Goal: Task Accomplishment & Management: Manage account settings

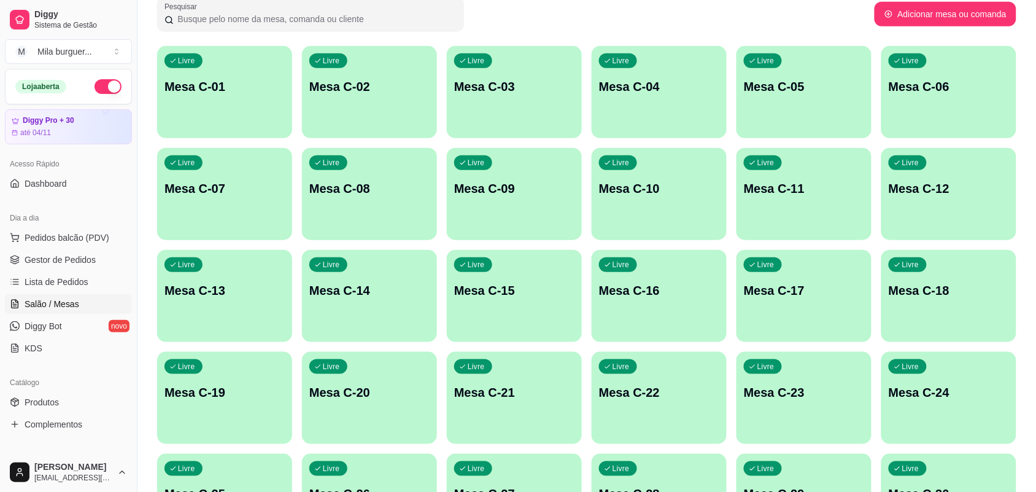
scroll to position [43, 0]
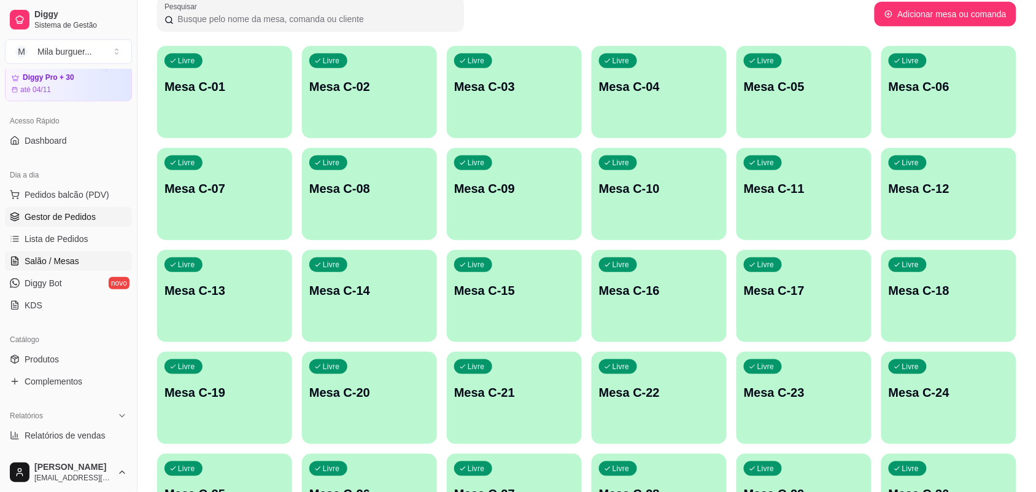
click at [68, 218] on span "Gestor de Pedidos" at bounding box center [60, 217] width 71 height 12
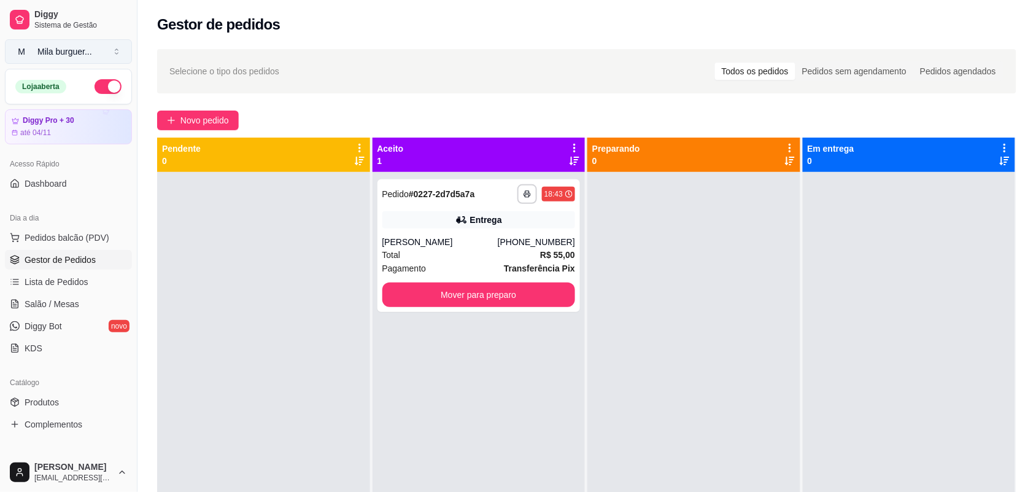
click at [114, 50] on button "M Mila burguer ..." at bounding box center [68, 51] width 127 height 25
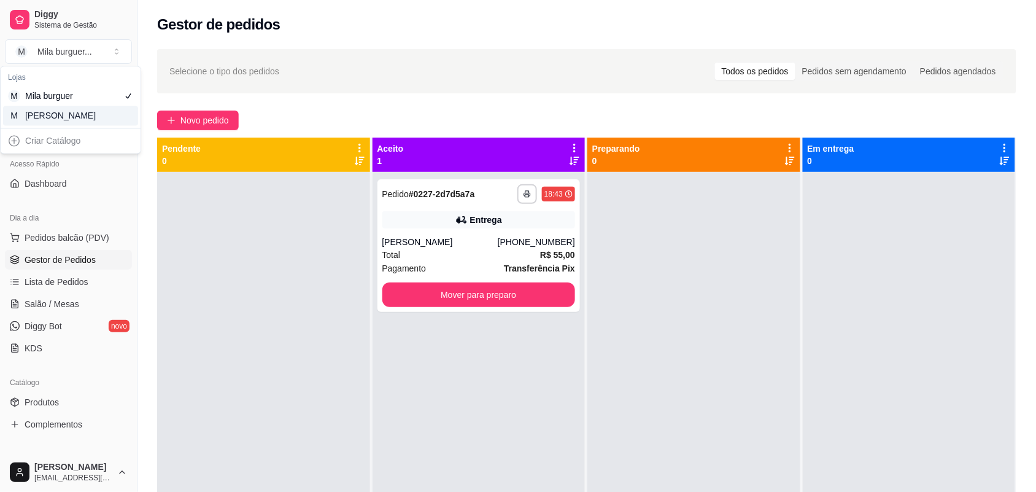
click at [112, 114] on div "M Mila Salgados" at bounding box center [70, 116] width 135 height 20
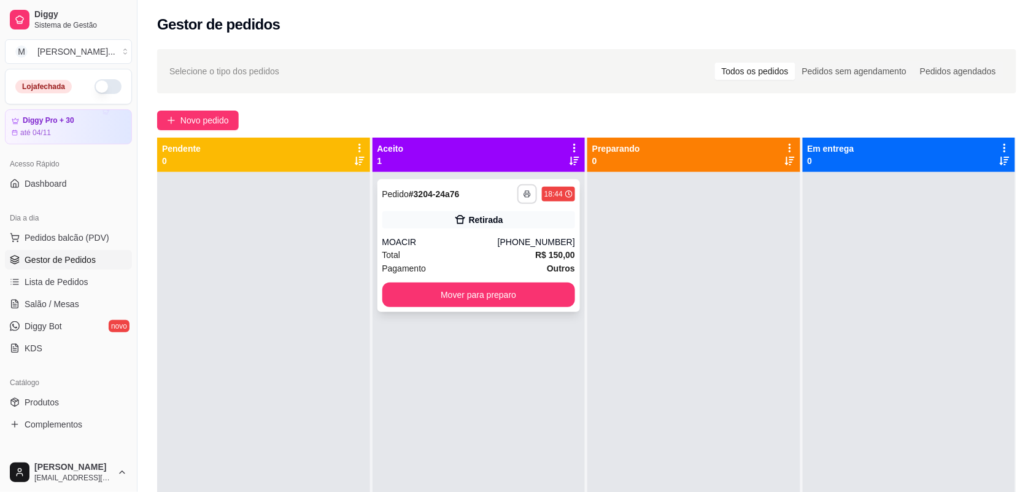
click at [525, 192] on icon "button" at bounding box center [527, 193] width 7 height 7
click at [516, 233] on button "IMPRESSORA" at bounding box center [490, 236] width 86 height 19
click at [524, 196] on icon "button" at bounding box center [527, 193] width 7 height 7
click at [513, 232] on button "IMPRESSORA" at bounding box center [490, 236] width 86 height 19
click at [431, 244] on div "MOACIR" at bounding box center [439, 242] width 115 height 12
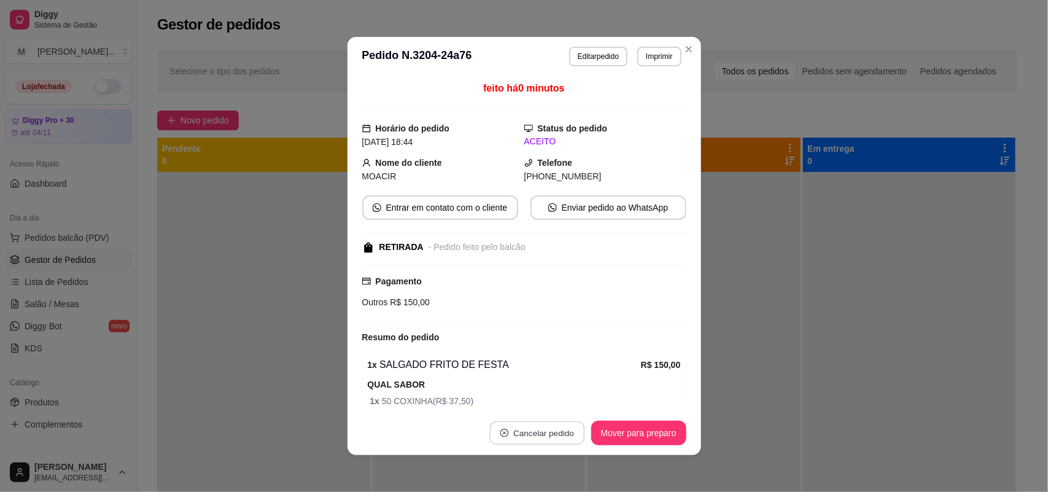
click at [519, 433] on button "Cancelar pedido" at bounding box center [536, 433] width 95 height 24
click at [566, 395] on button "Sim" at bounding box center [565, 402] width 49 height 25
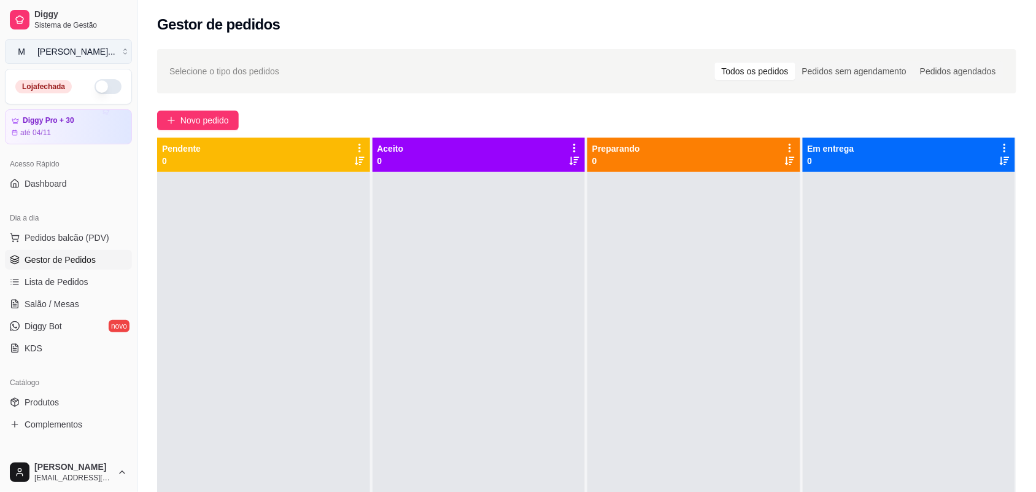
click at [117, 54] on button "M [PERSON_NAME] ..." at bounding box center [68, 51] width 127 height 25
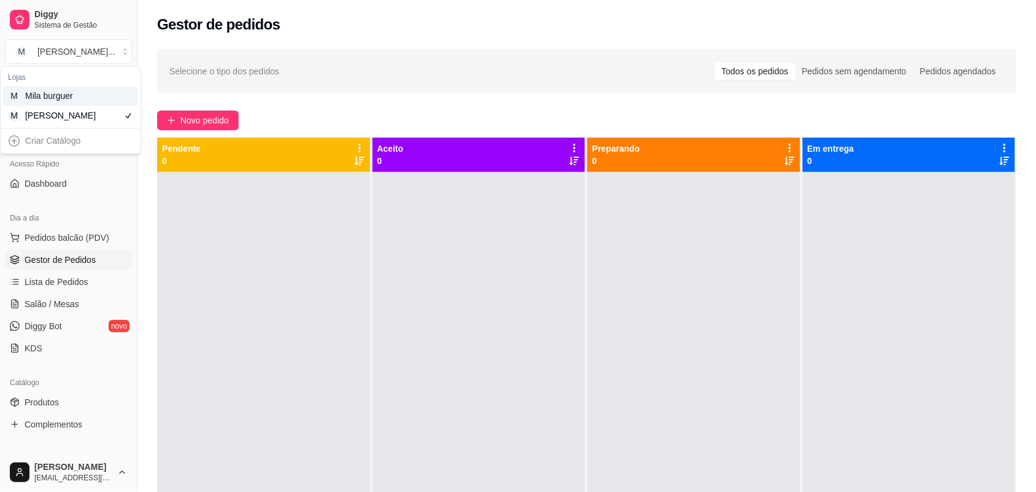
click at [115, 95] on div "M Mila burguer" at bounding box center [70, 97] width 135 height 20
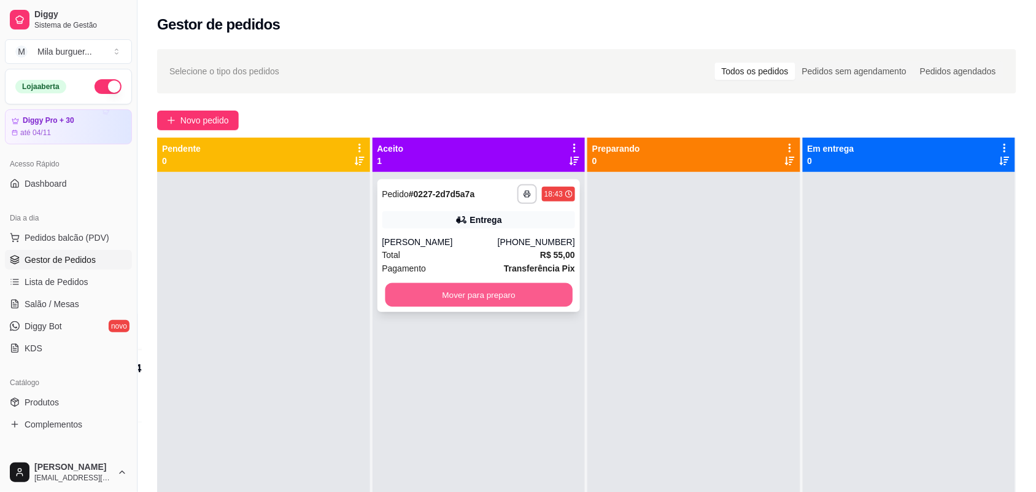
click at [411, 300] on button "Mover para preparo" at bounding box center [478, 295] width 187 height 24
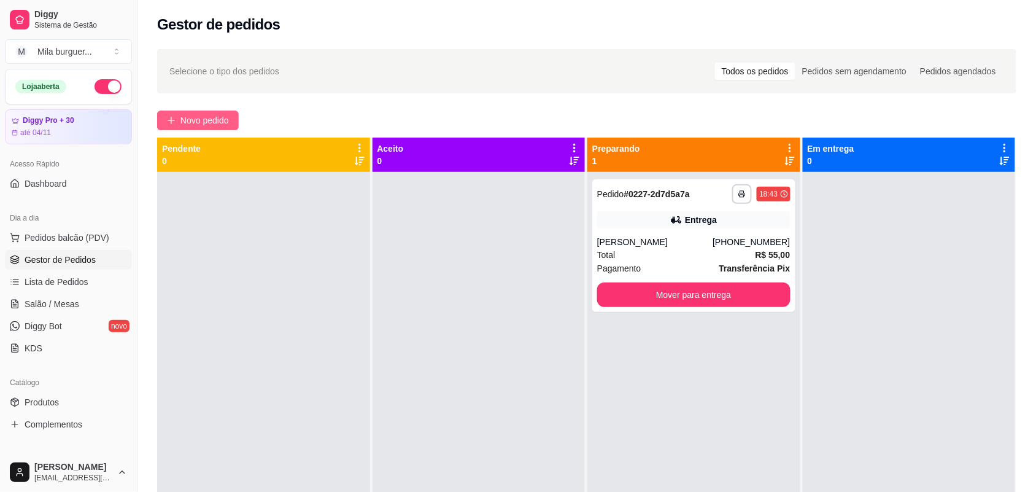
click at [219, 115] on span "Novo pedido" at bounding box center [204, 121] width 48 height 14
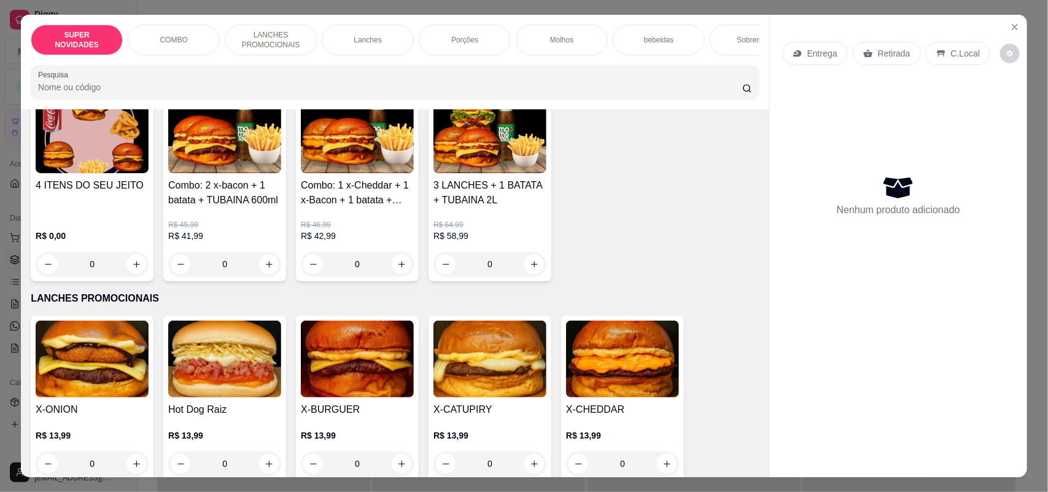
scroll to position [384, 0]
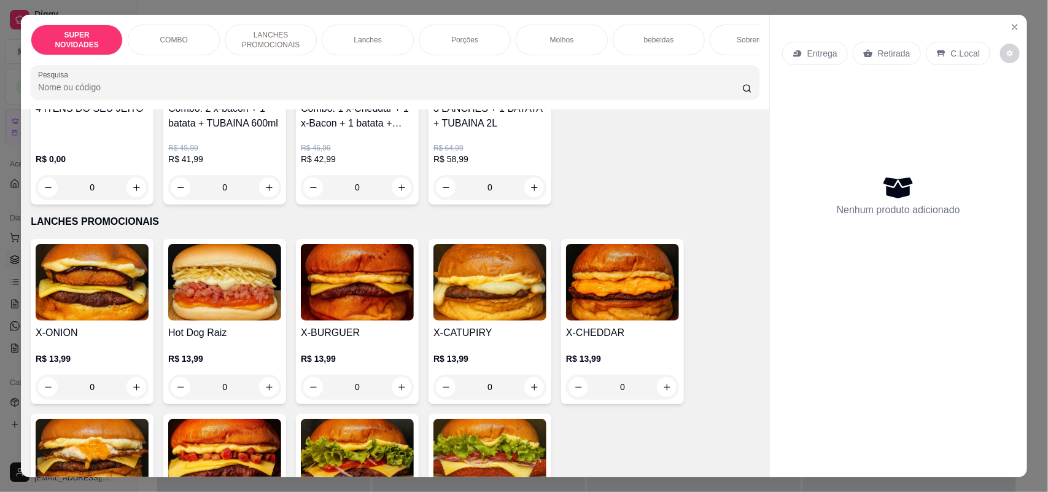
click at [261, 399] on div "0" at bounding box center [224, 386] width 113 height 25
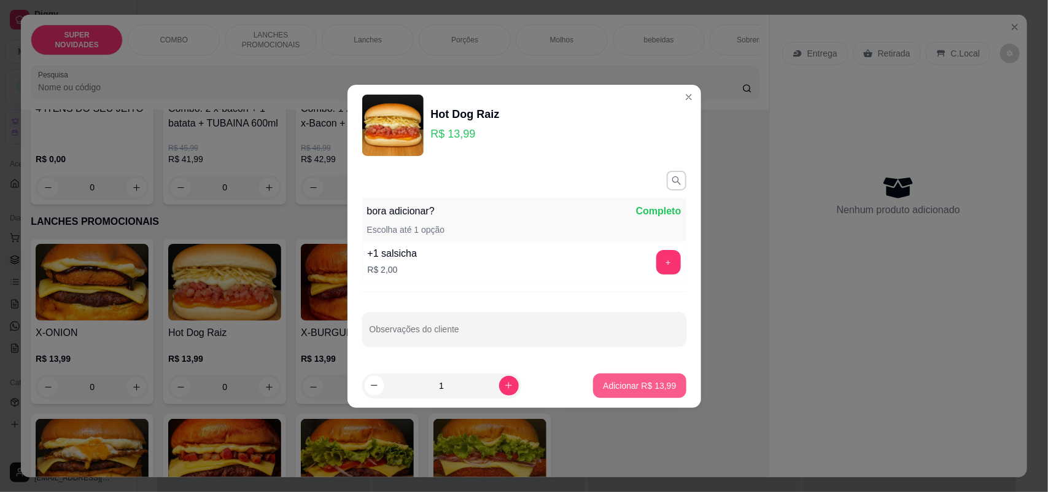
click at [628, 390] on p "Adicionar R$ 13,99" at bounding box center [639, 385] width 73 height 12
type input "1"
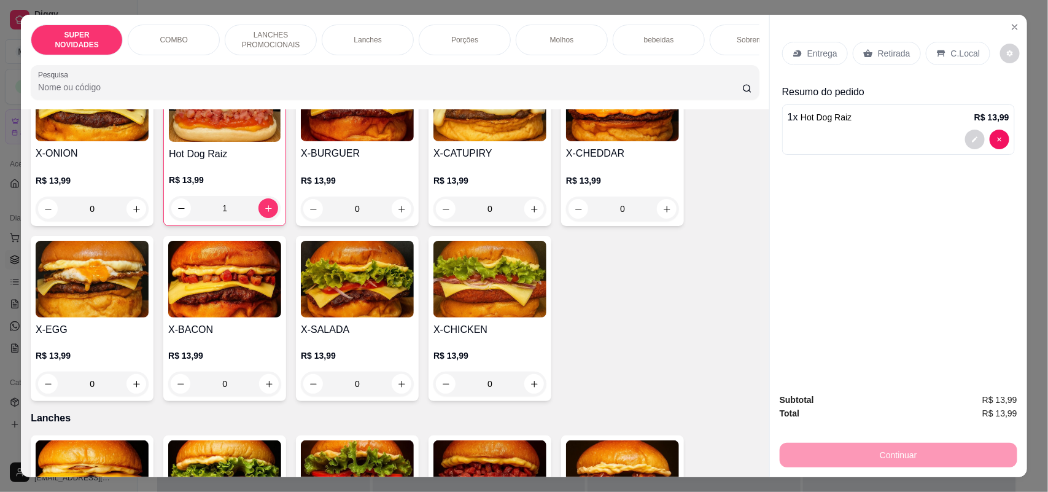
scroll to position [537, 0]
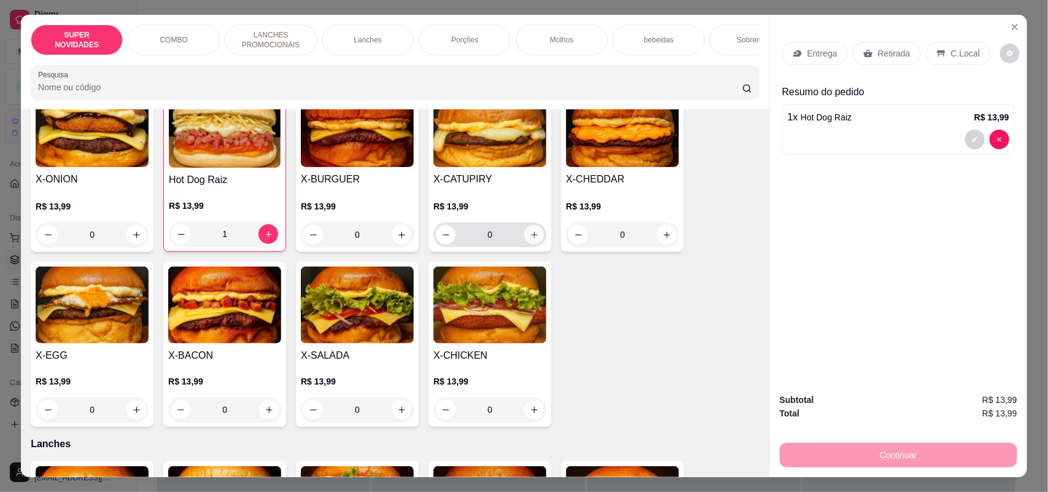
click at [530, 239] on icon "increase-product-quantity" at bounding box center [534, 234] width 9 height 9
click at [529, 239] on icon "increase-product-quantity" at bounding box center [533, 234] width 9 height 9
type input "2"
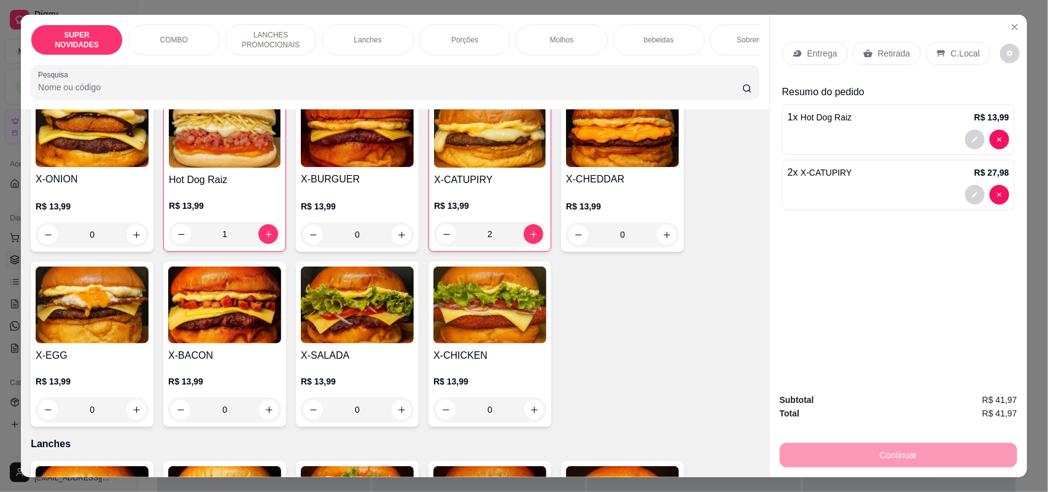
click at [798, 47] on div "Entrega" at bounding box center [815, 53] width 66 height 23
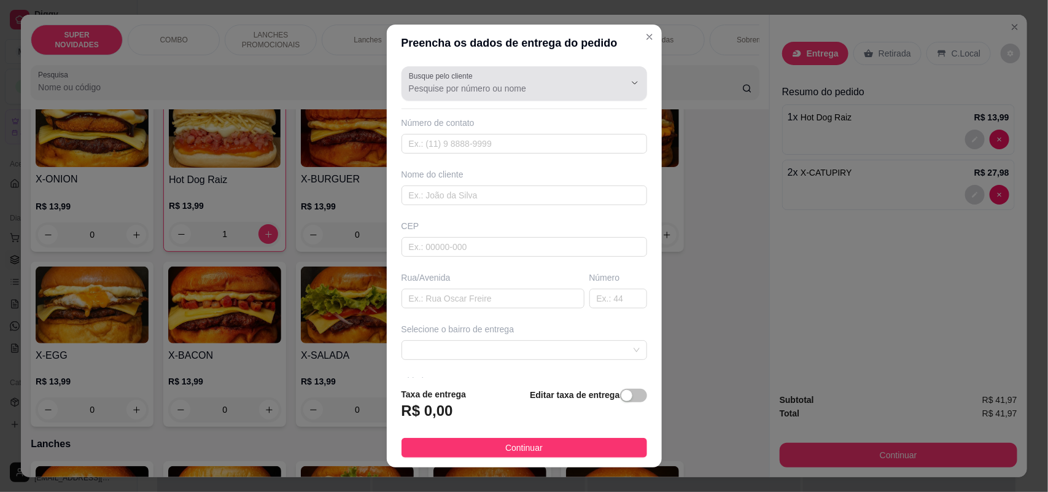
click at [532, 89] on input "Busque pelo cliente" at bounding box center [507, 88] width 196 height 12
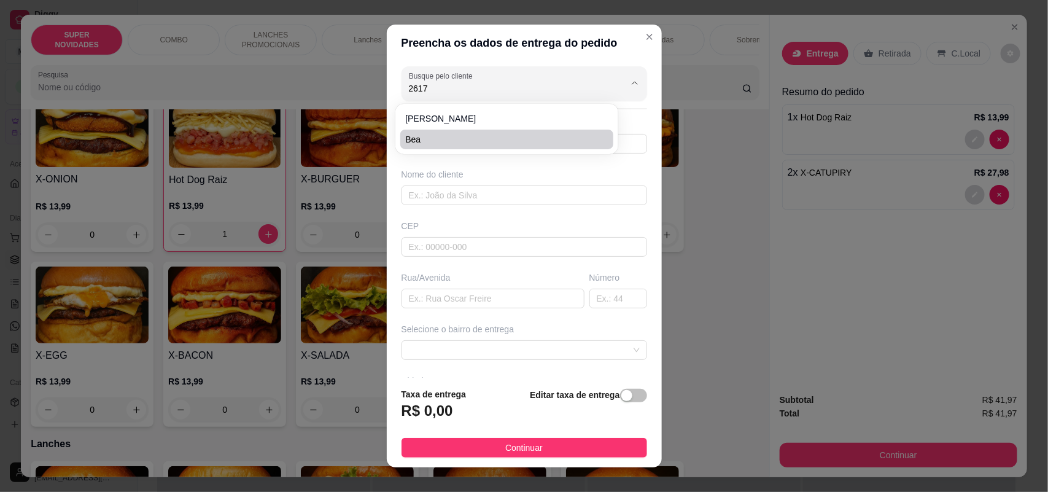
click at [425, 137] on span "Bea" at bounding box center [500, 139] width 191 height 12
type input "Bea"
type input "15998162617"
type input "Bea"
type input "[PERSON_NAME]"
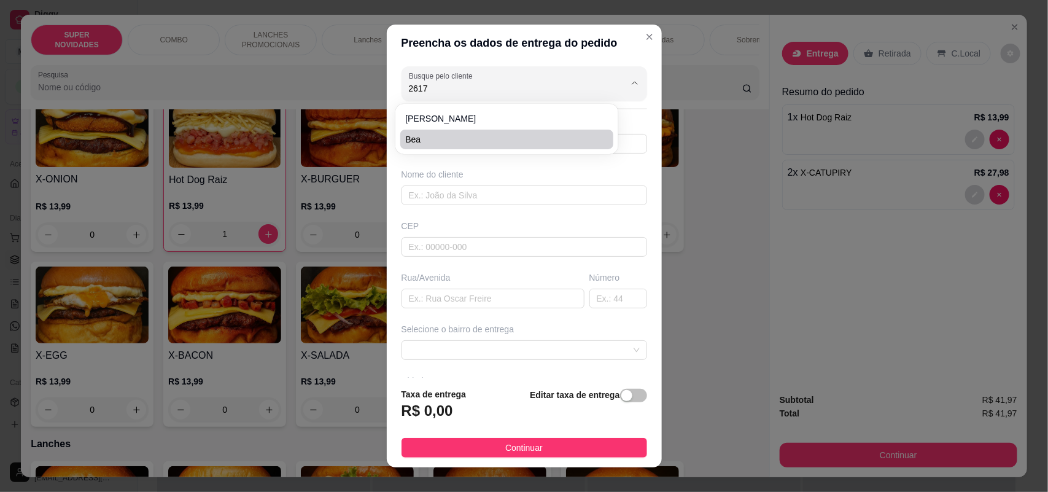
type input "356"
type input "SOROCABA"
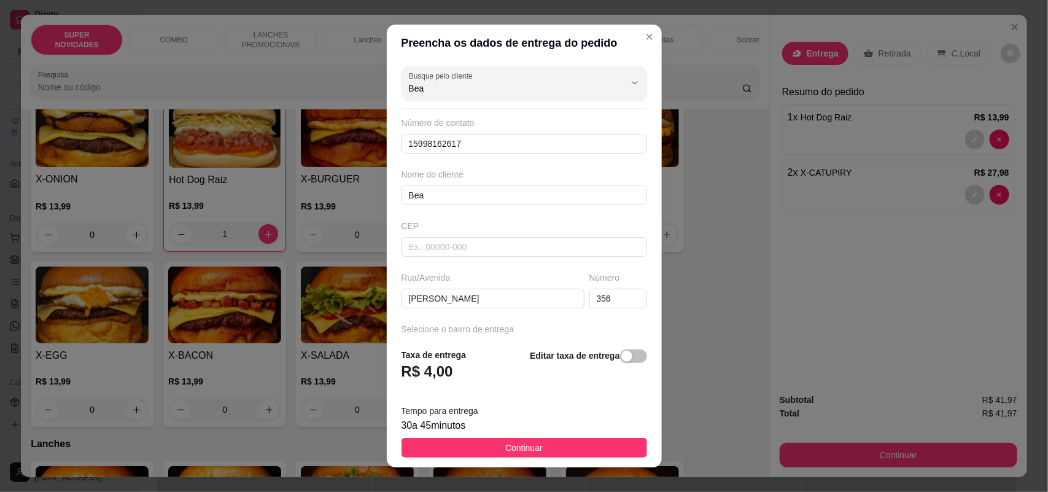
scroll to position [77, 0]
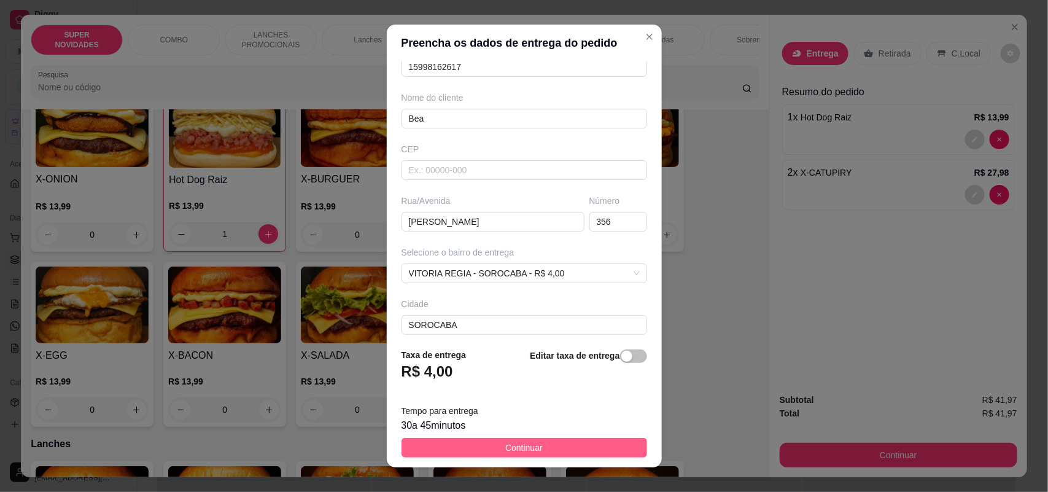
type input "Bea"
click at [482, 445] on button "Continuar" at bounding box center [524, 448] width 246 height 20
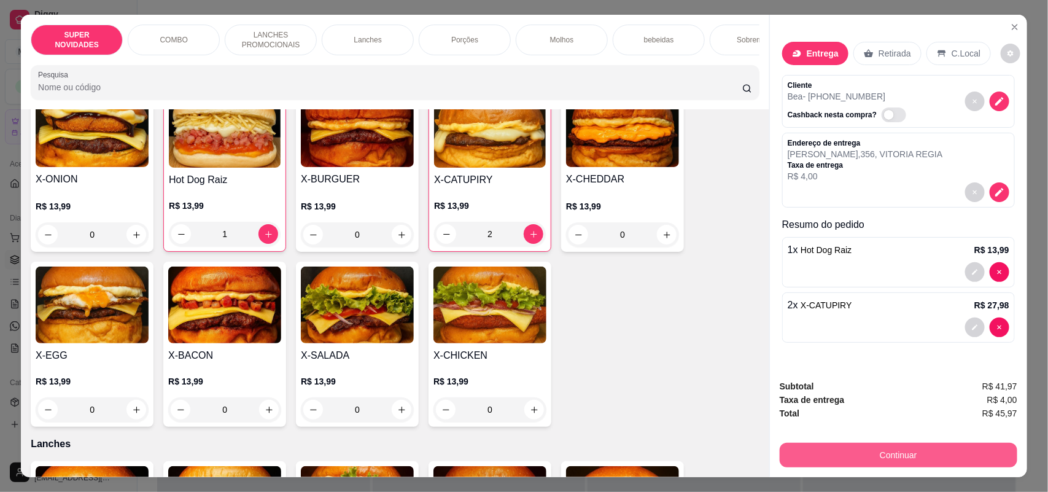
click at [932, 452] on button "Continuar" at bounding box center [899, 455] width 238 height 25
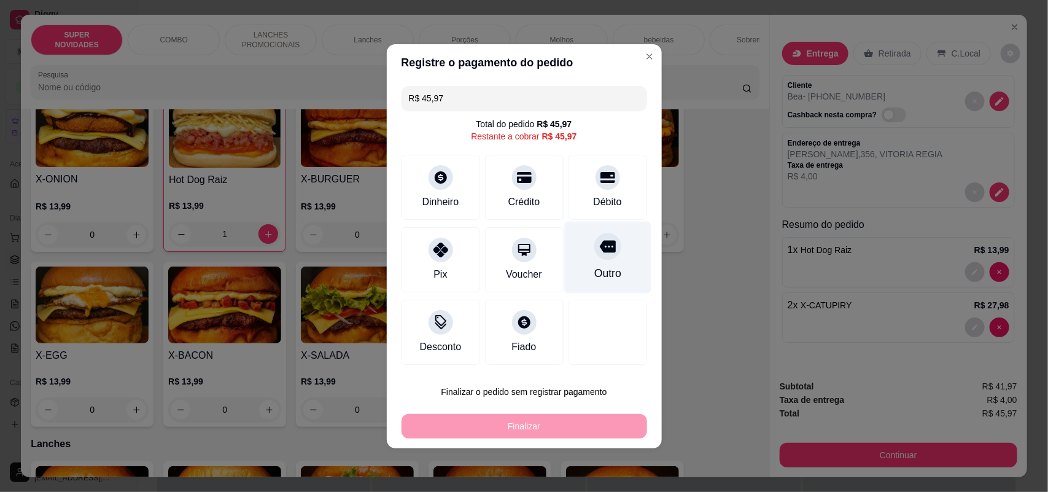
click at [611, 246] on div "Outro" at bounding box center [607, 257] width 87 height 72
type input "R$ 0,00"
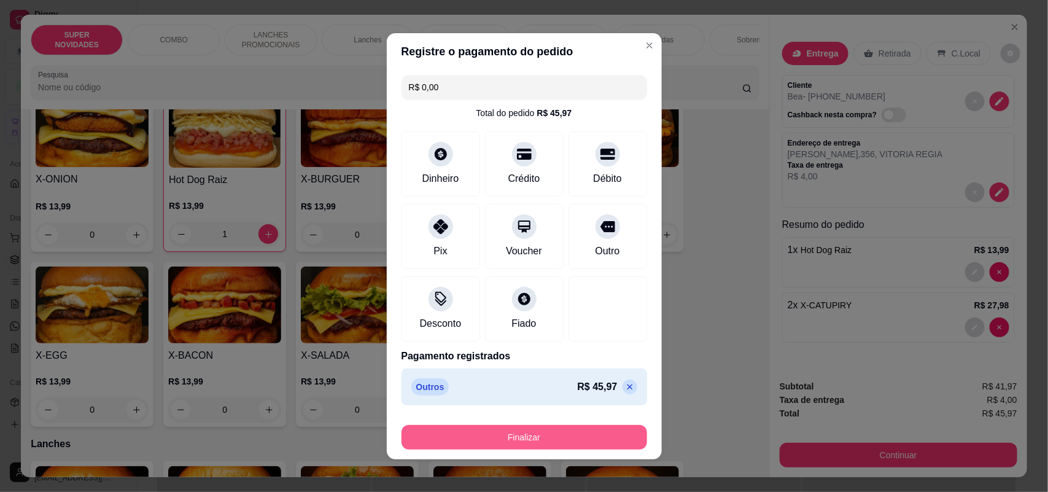
click at [532, 440] on button "Finalizar" at bounding box center [524, 437] width 246 height 25
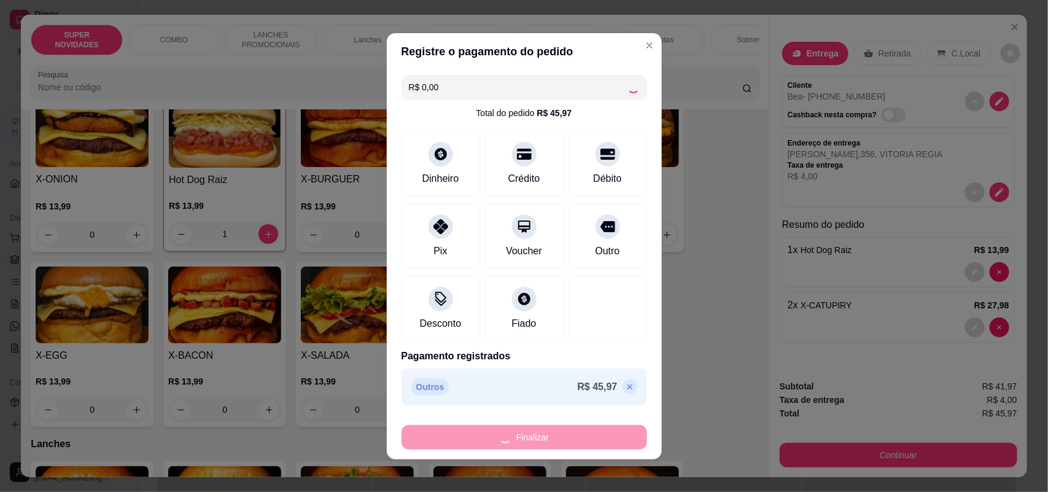
type input "0"
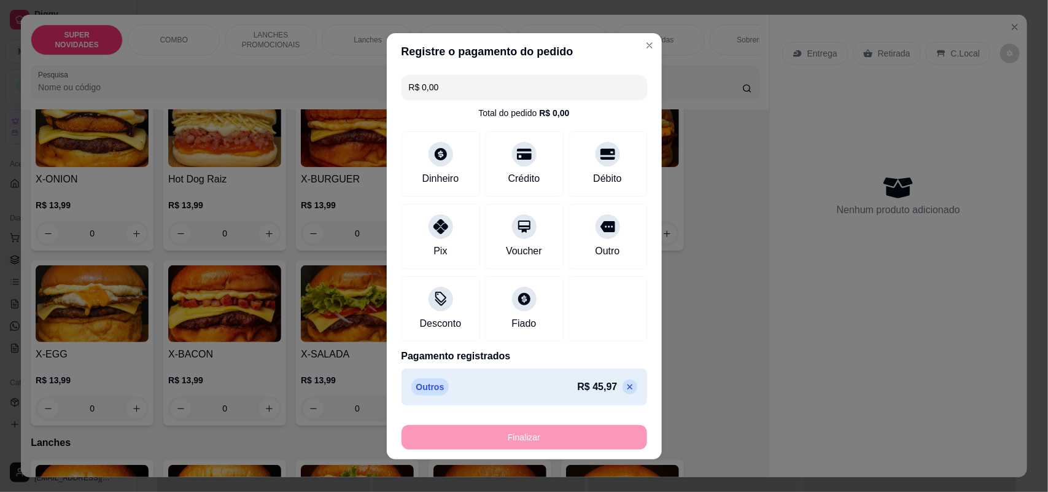
type input "-R$ 45,97"
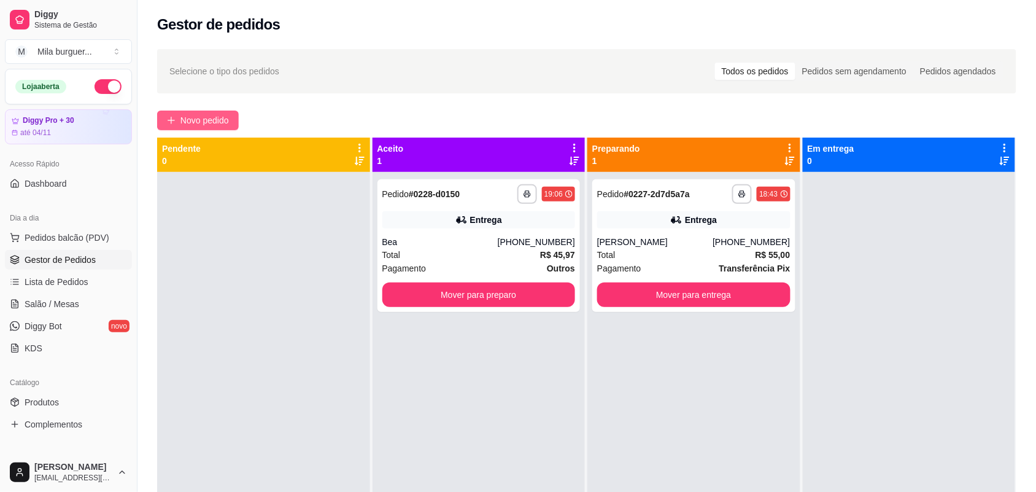
click at [213, 120] on span "Novo pedido" at bounding box center [204, 121] width 48 height 14
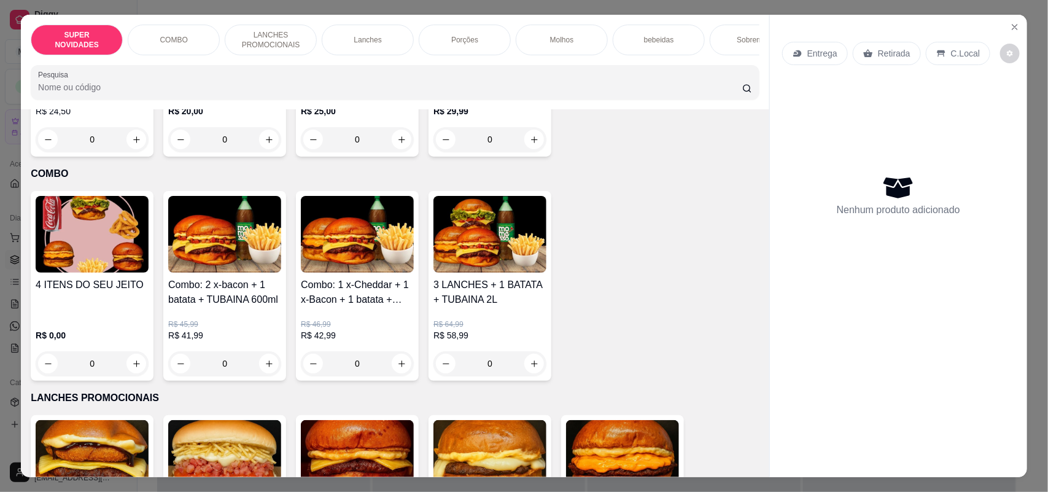
scroll to position [230, 0]
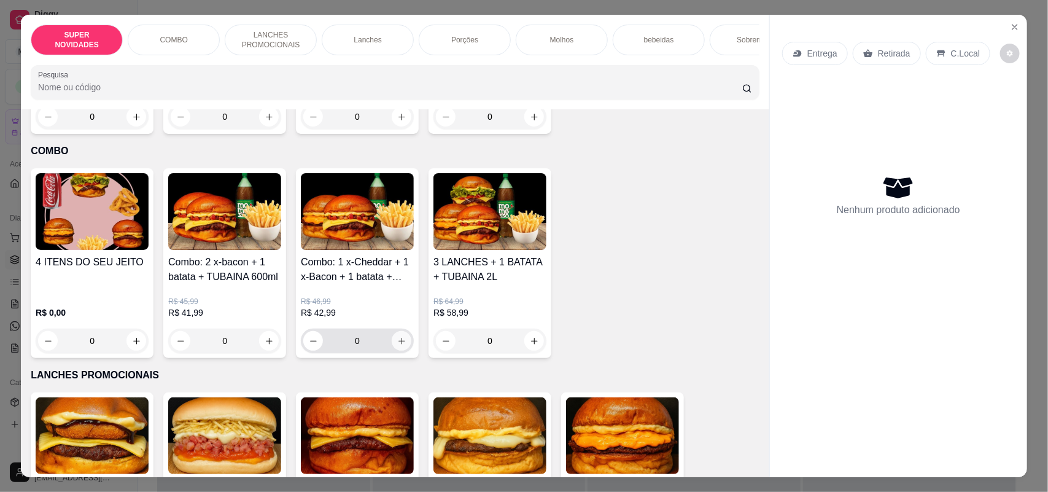
click at [397, 346] on icon "increase-product-quantity" at bounding box center [401, 340] width 9 height 9
type input "1"
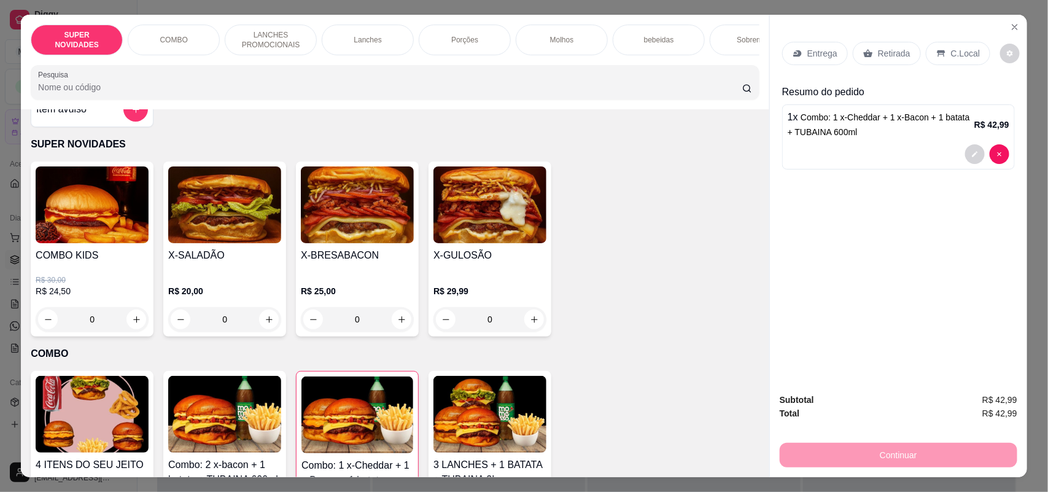
scroll to position [0, 0]
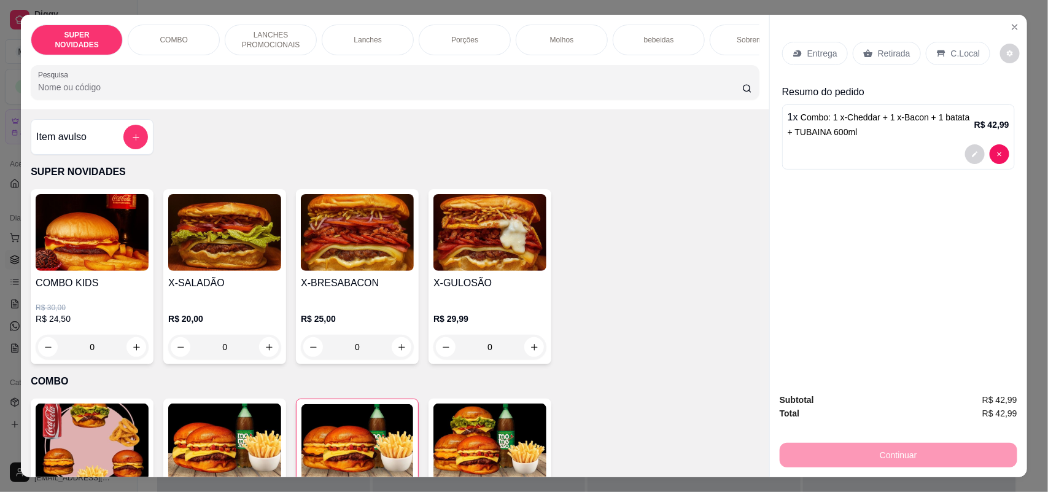
click at [134, 356] on div "0" at bounding box center [92, 347] width 113 height 25
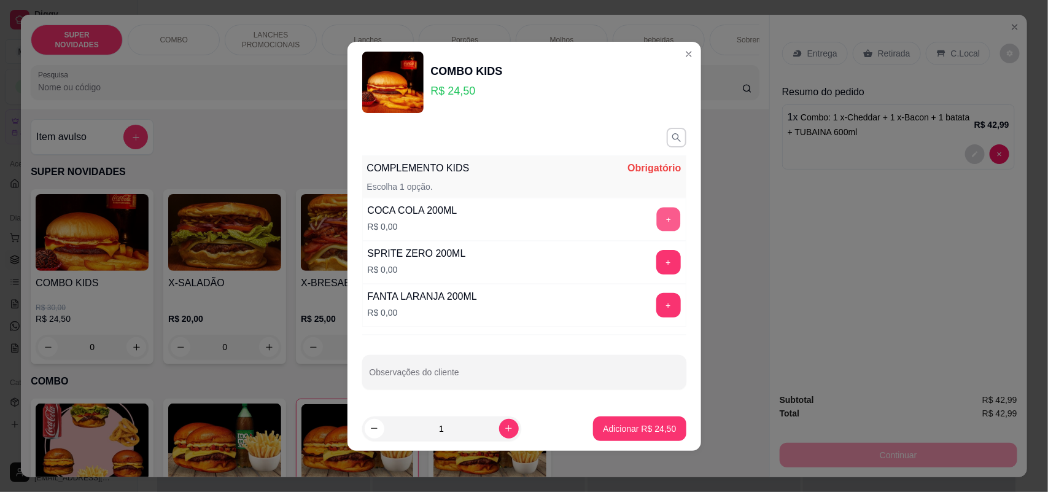
click at [656, 214] on button "+" at bounding box center [668, 219] width 24 height 24
click at [538, 373] on input "Observações do cliente" at bounding box center [524, 377] width 309 height 12
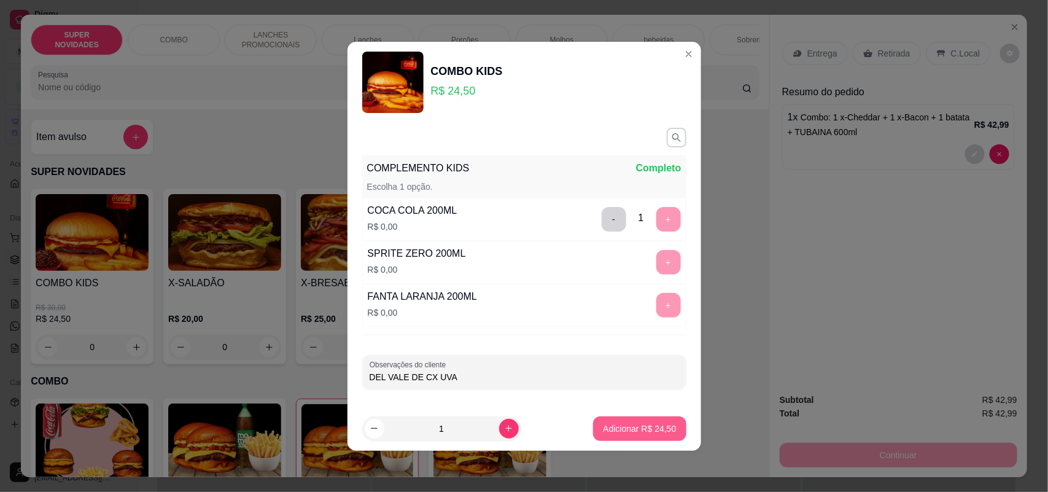
type input "DEL VALE DE CX UVA"
click at [605, 433] on p "Adicionar R$ 24,50" at bounding box center [639, 428] width 73 height 12
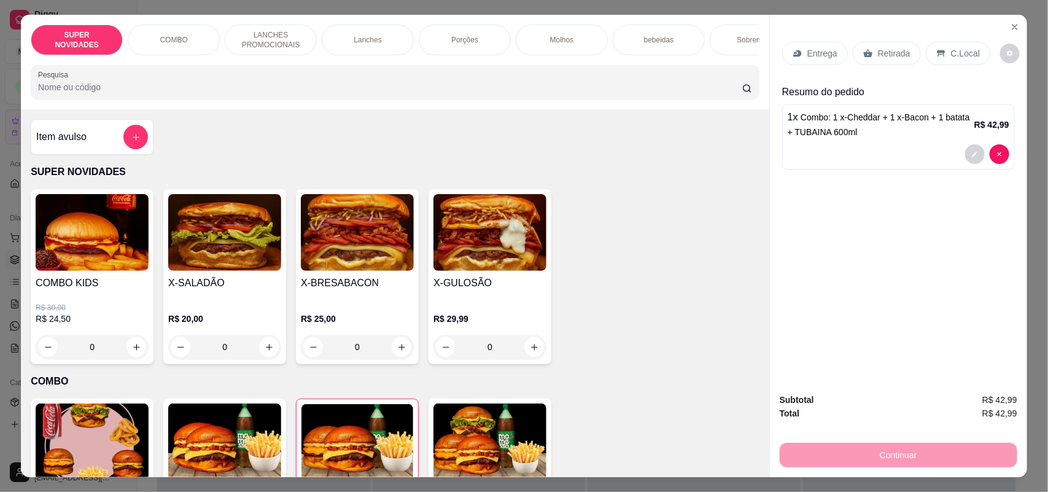
click at [126, 354] on div "0" at bounding box center [92, 347] width 113 height 25
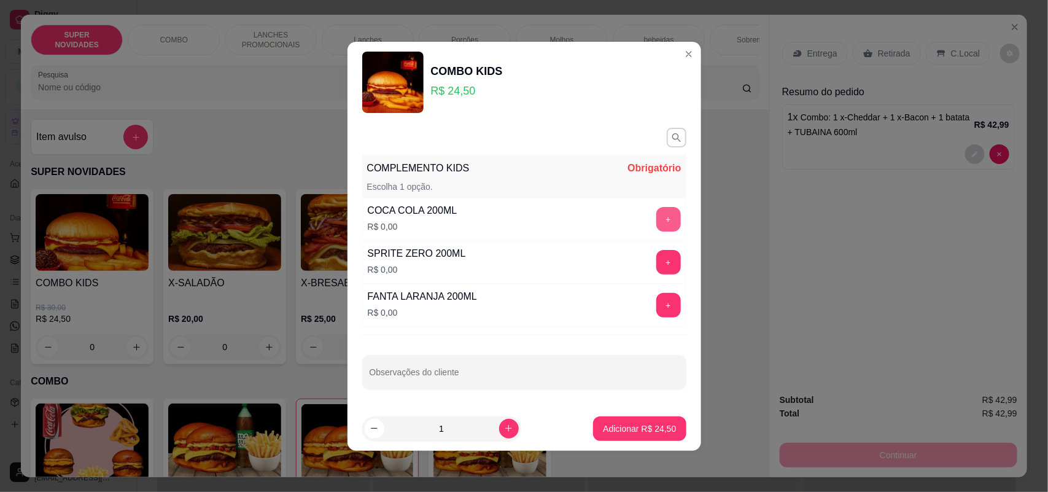
click at [656, 218] on button "+" at bounding box center [668, 219] width 25 height 25
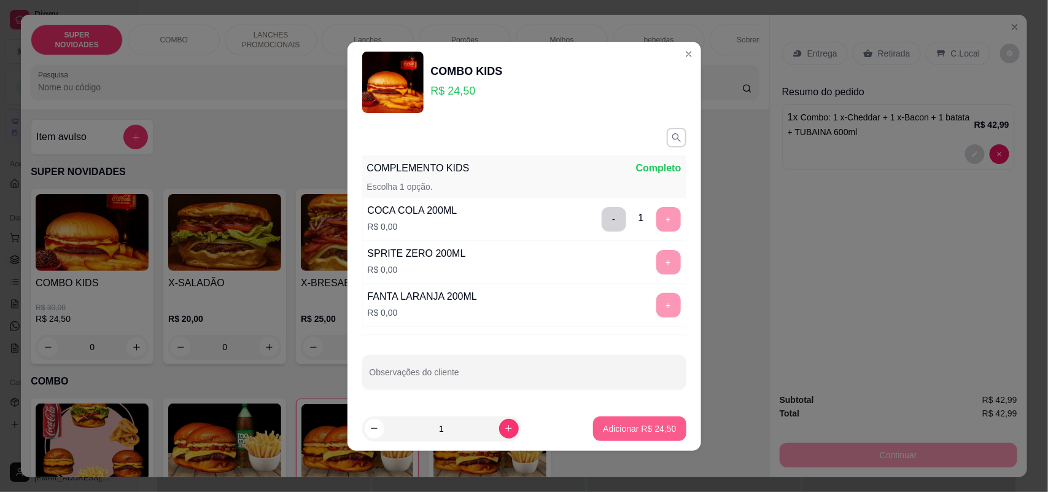
click at [645, 422] on p "Adicionar R$ 24,50" at bounding box center [639, 428] width 73 height 12
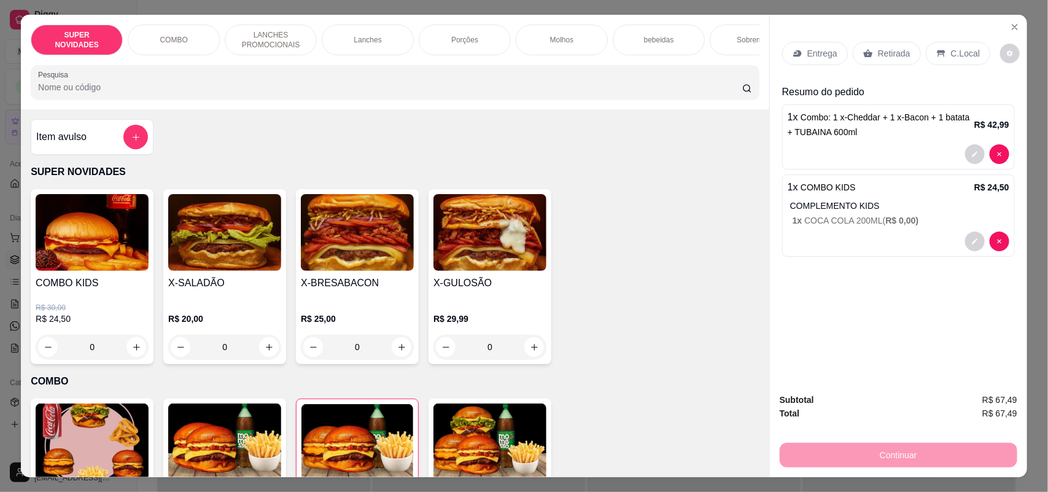
click at [807, 59] on p "Entrega" at bounding box center [822, 53] width 30 height 12
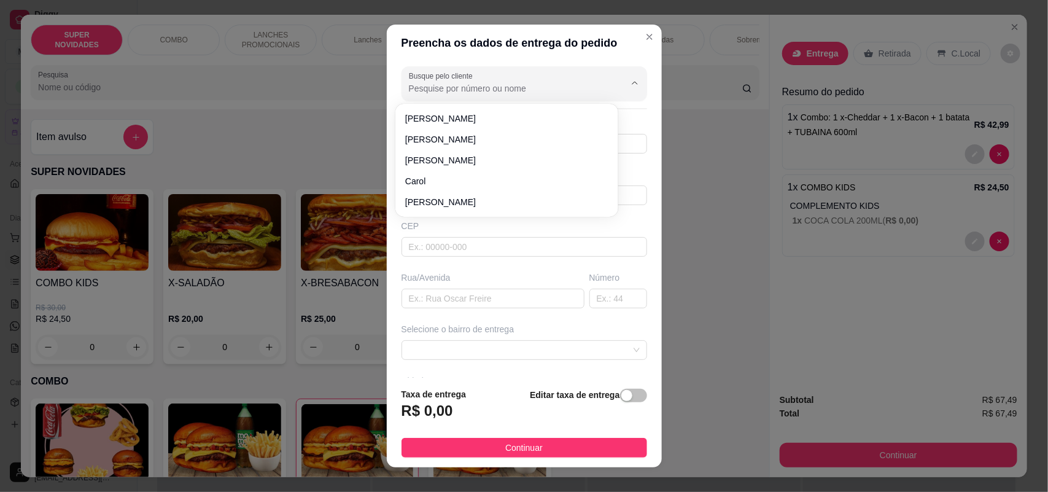
click at [565, 82] on input "Busque pelo cliente" at bounding box center [507, 88] width 196 height 12
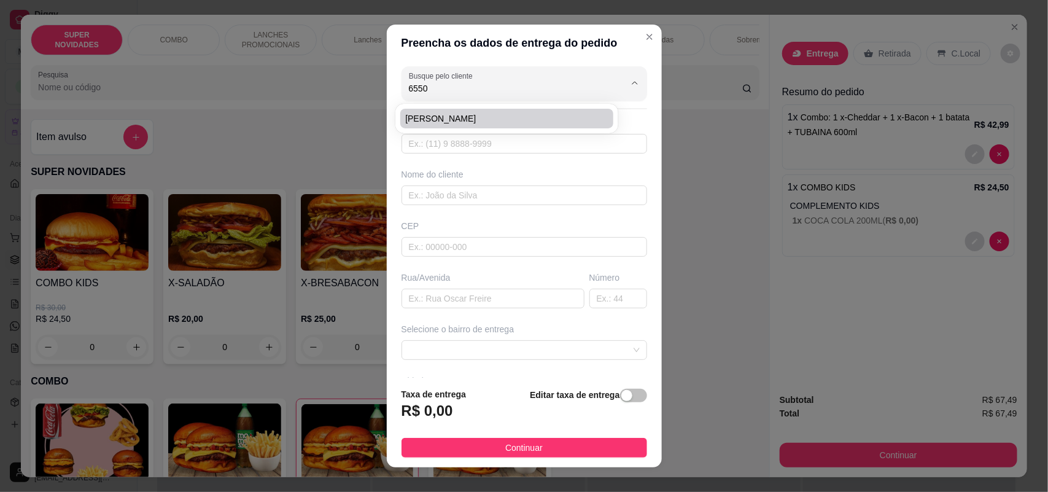
click at [503, 125] on li "[PERSON_NAME]" at bounding box center [506, 119] width 213 height 20
type input "[PERSON_NAME]"
type input "15997146550"
type input "[PERSON_NAME]"
type input "18078792"
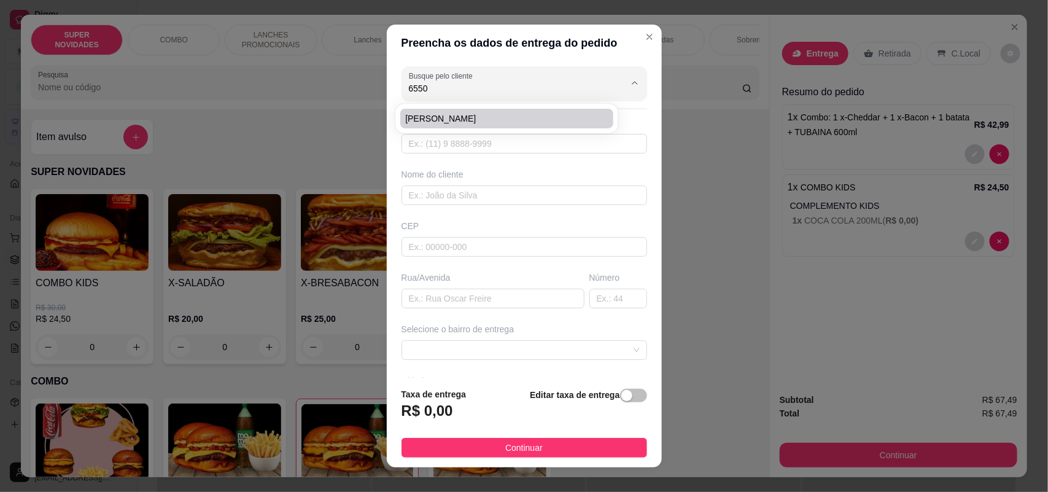
type input "Rua [PERSON_NAME]"
type input "312"
type input "SOROCABA"
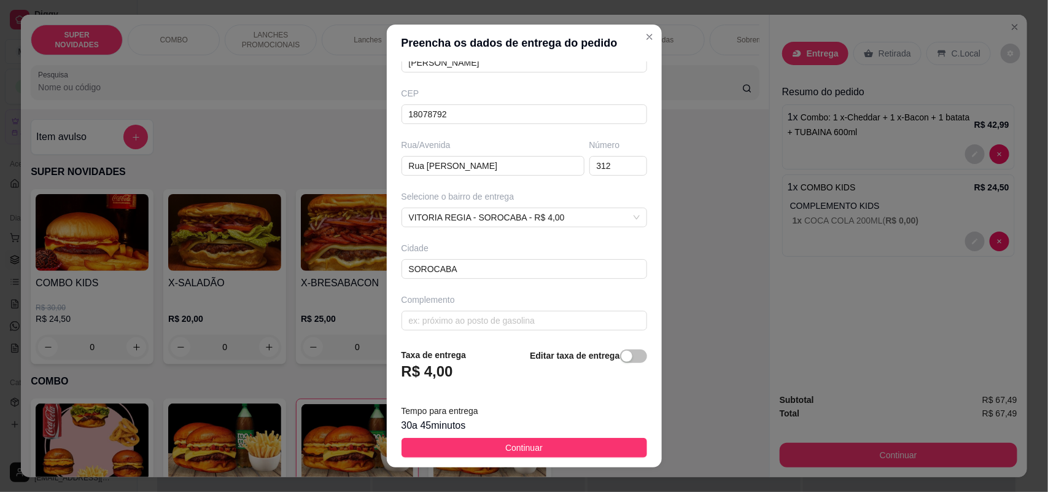
scroll to position [139, 0]
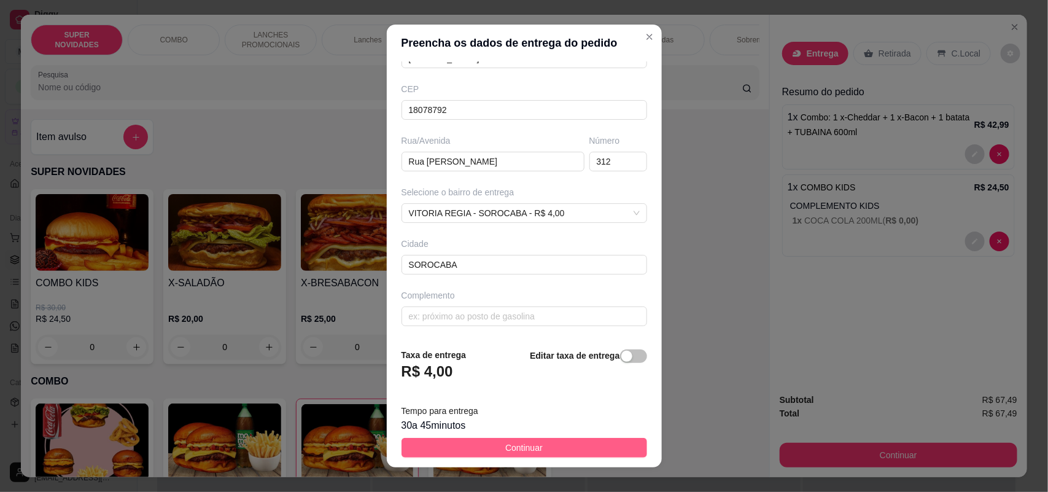
type input "[PERSON_NAME]"
click at [511, 444] on span "Continuar" at bounding box center [523, 448] width 37 height 14
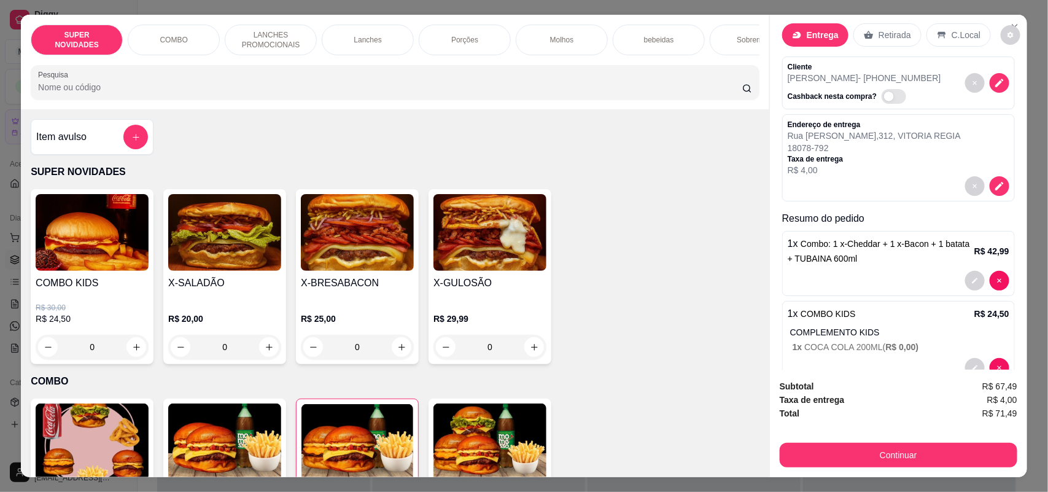
scroll to position [50, 0]
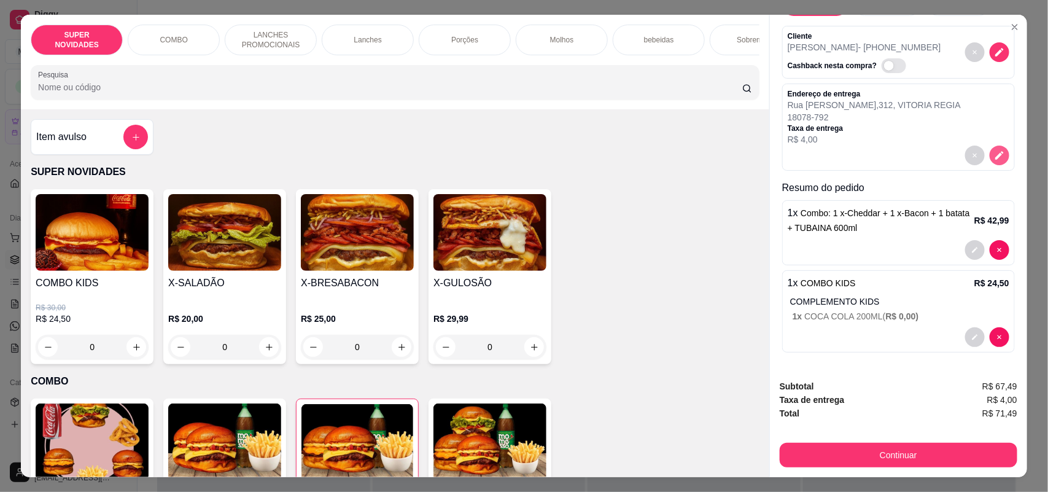
click at [989, 157] on button "decrease-product-quantity" at bounding box center [999, 155] width 20 height 20
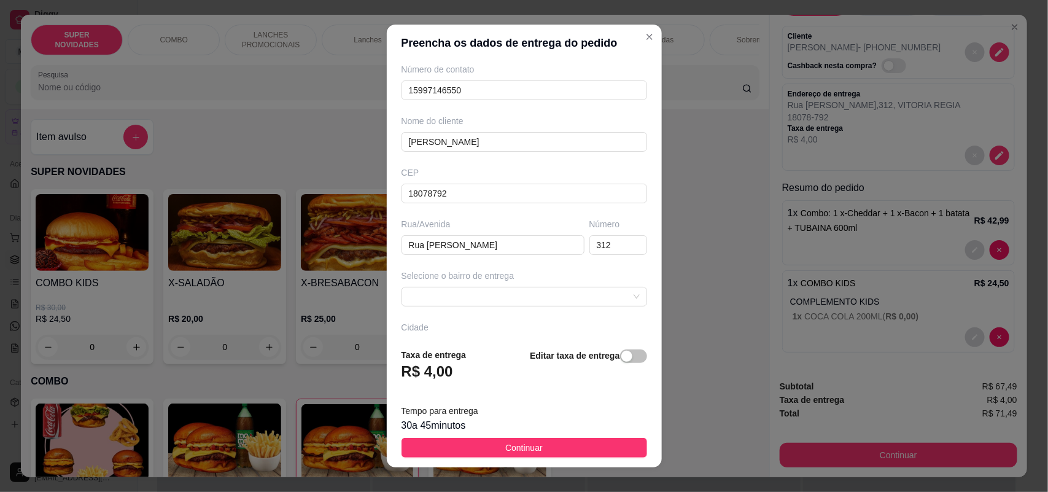
scroll to position [77, 0]
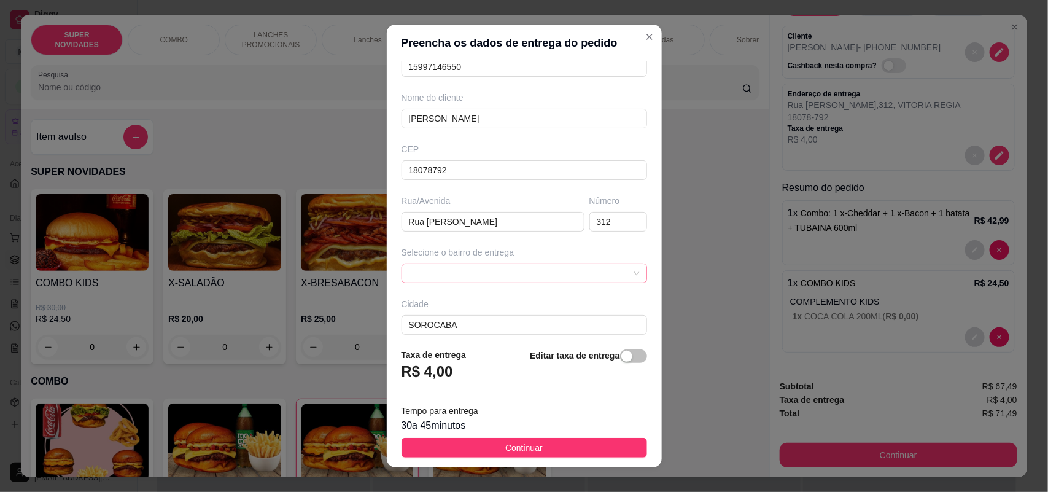
click at [551, 273] on span at bounding box center [524, 273] width 231 height 18
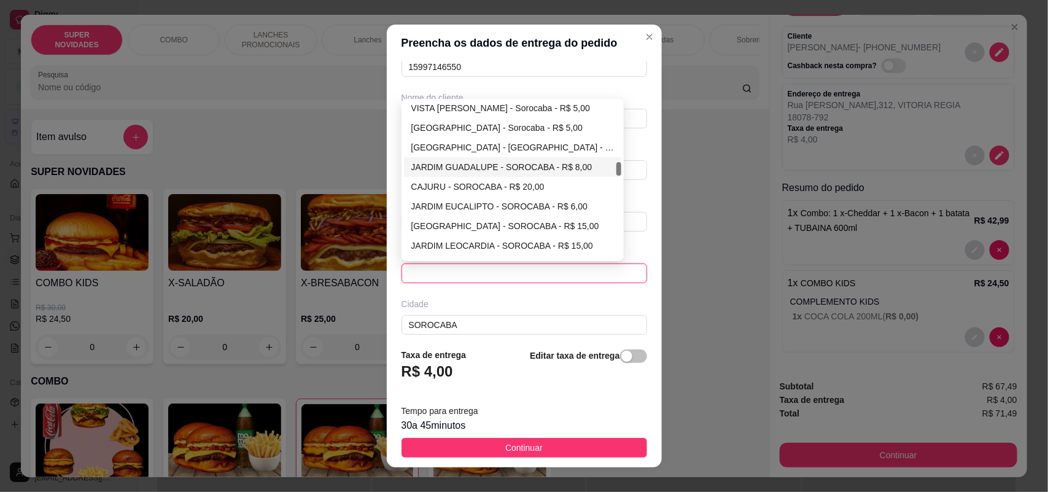
scroll to position [614, 0]
click at [471, 146] on div "[GEOGRAPHIC_DATA] - [GEOGRAPHIC_DATA] - R$ 4,00" at bounding box center [512, 146] width 203 height 14
type input "Sorocaba"
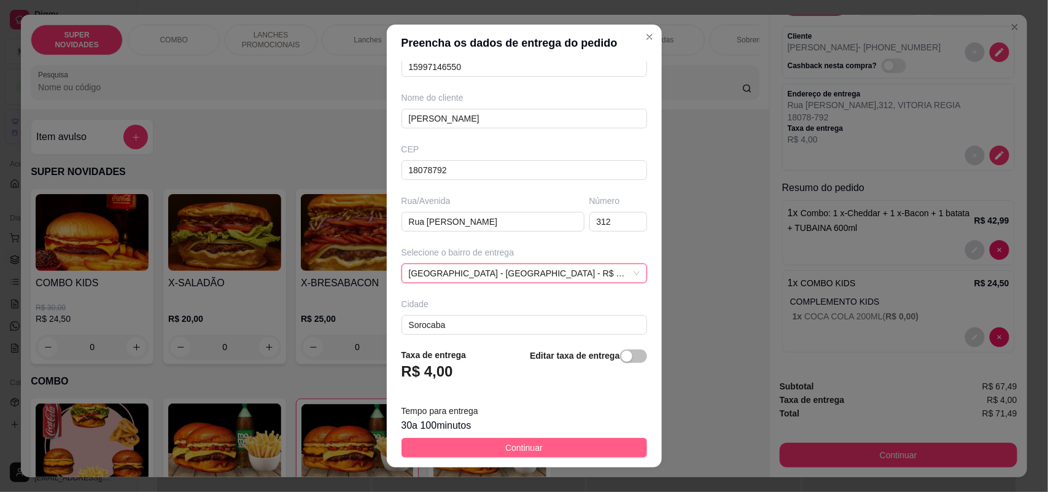
click at [520, 444] on span "Continuar" at bounding box center [523, 448] width 37 height 14
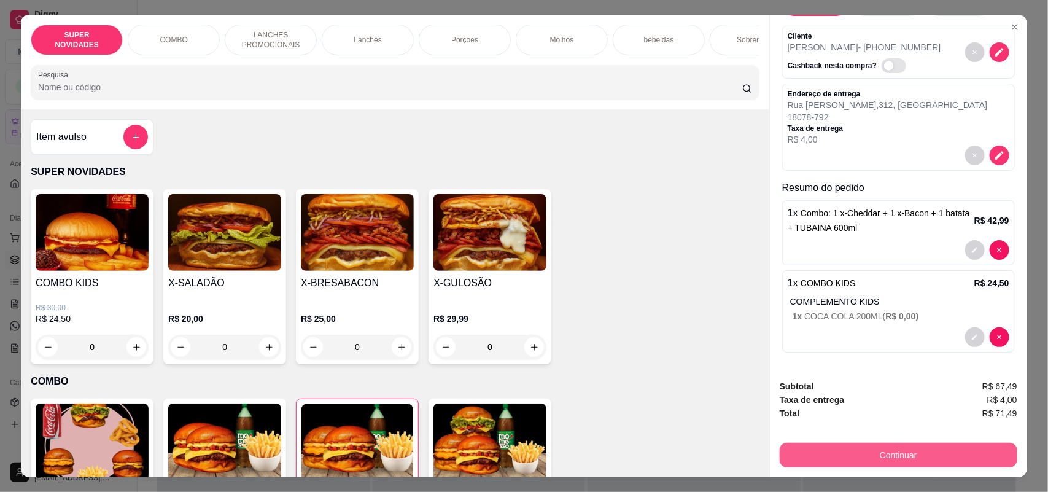
click at [835, 456] on button "Continuar" at bounding box center [899, 455] width 238 height 25
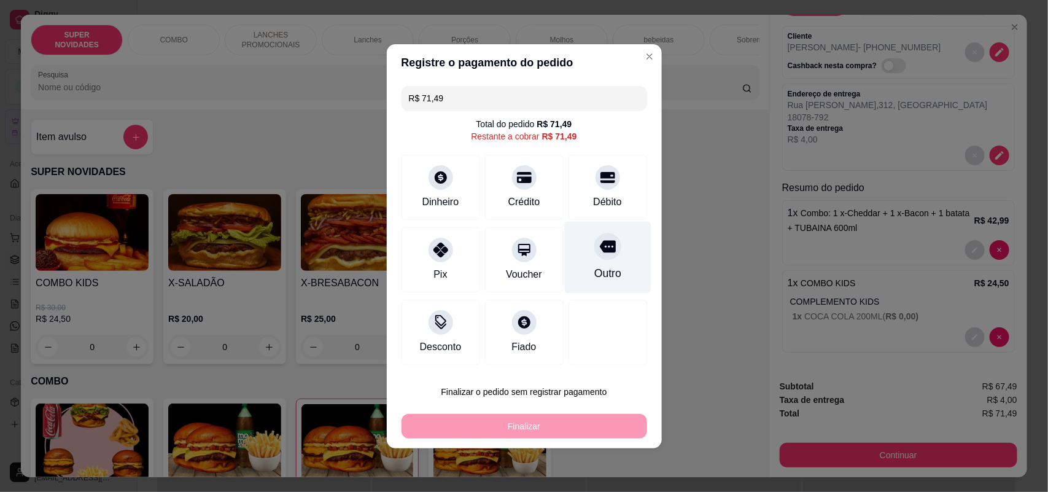
click at [599, 267] on div "Outro" at bounding box center [607, 273] width 27 height 16
type input "R$ 0,00"
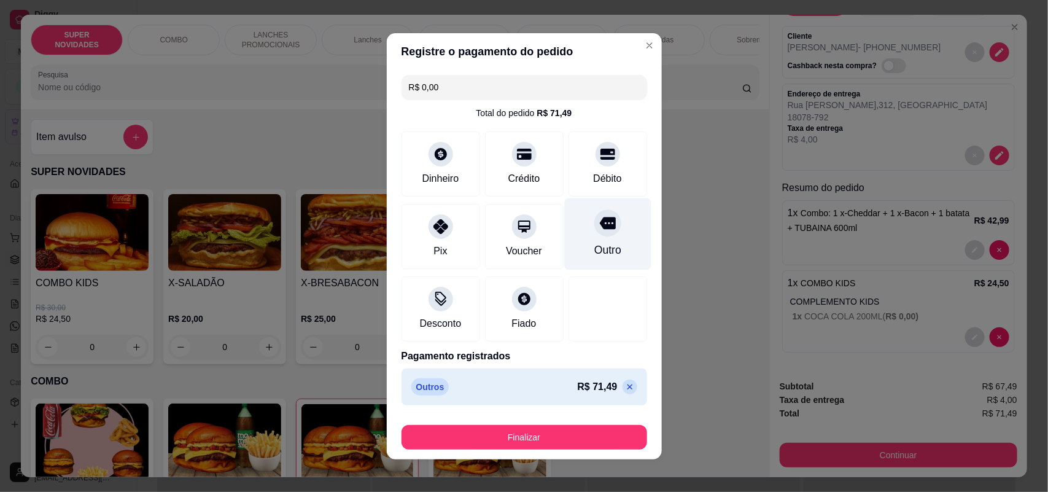
click at [594, 243] on div "Outro" at bounding box center [607, 250] width 27 height 16
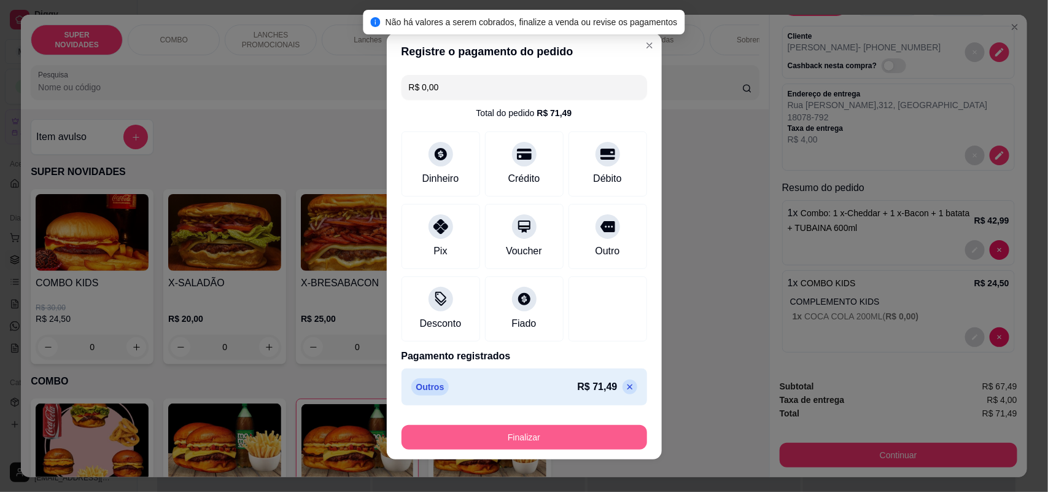
click at [560, 427] on button "Finalizar" at bounding box center [524, 437] width 246 height 25
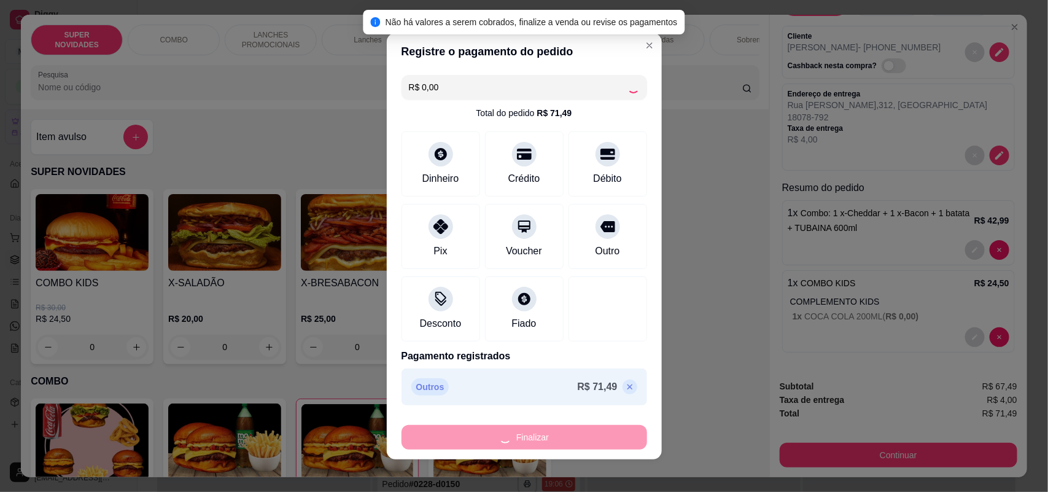
type input "0"
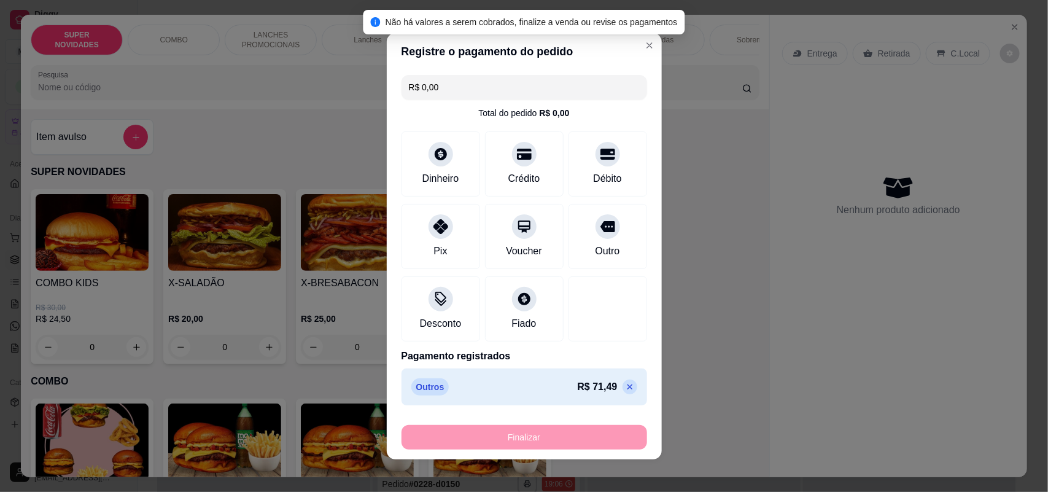
type input "-R$ 71,49"
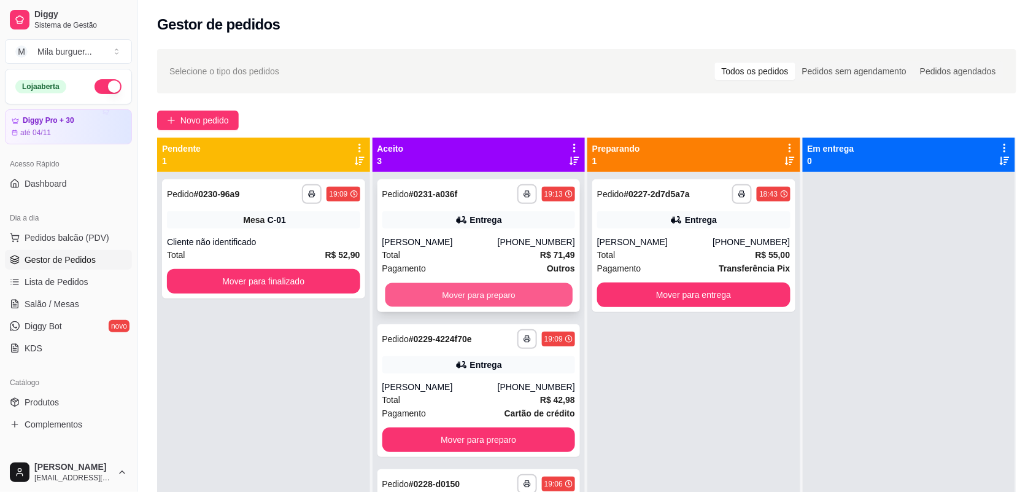
click at [493, 287] on button "Mover para preparo" at bounding box center [478, 295] width 187 height 24
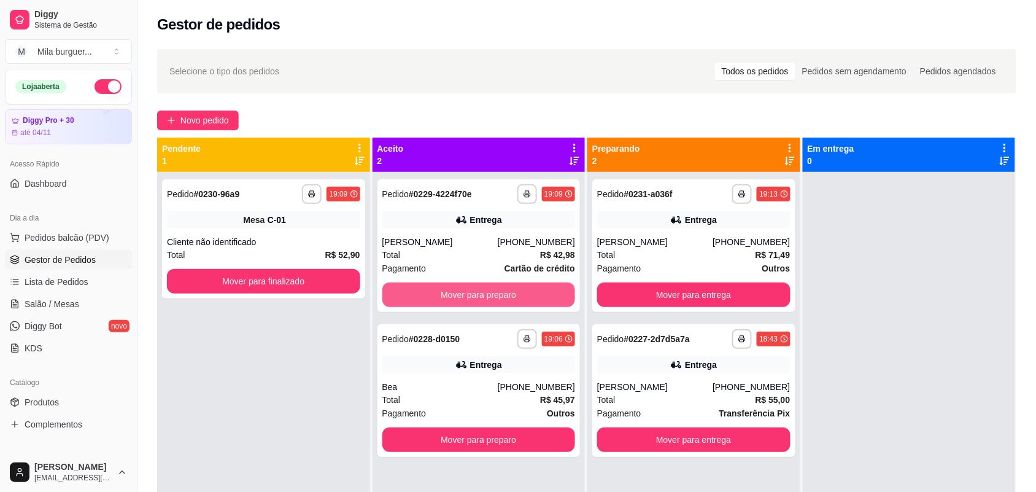
click at [486, 295] on button "Mover para preparo" at bounding box center [478, 294] width 193 height 25
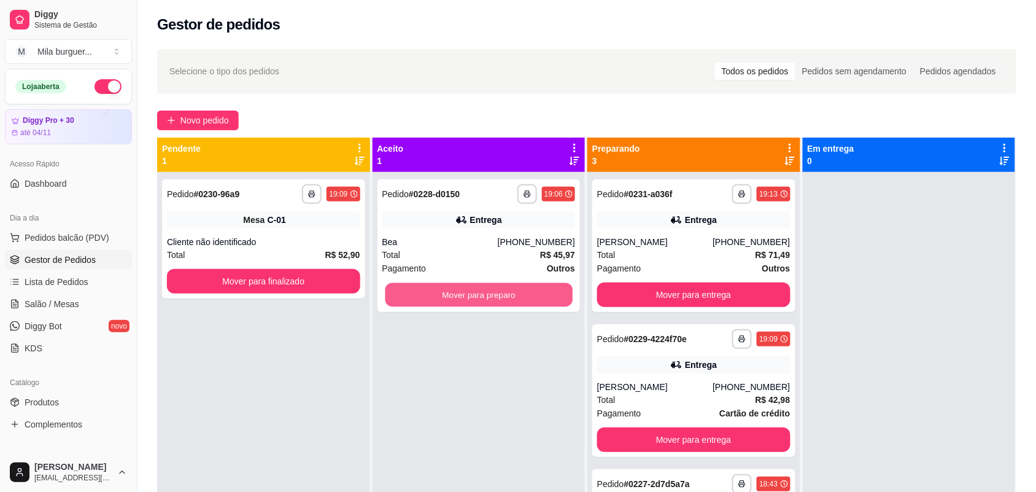
click at [486, 295] on button "Mover para preparo" at bounding box center [478, 295] width 187 height 24
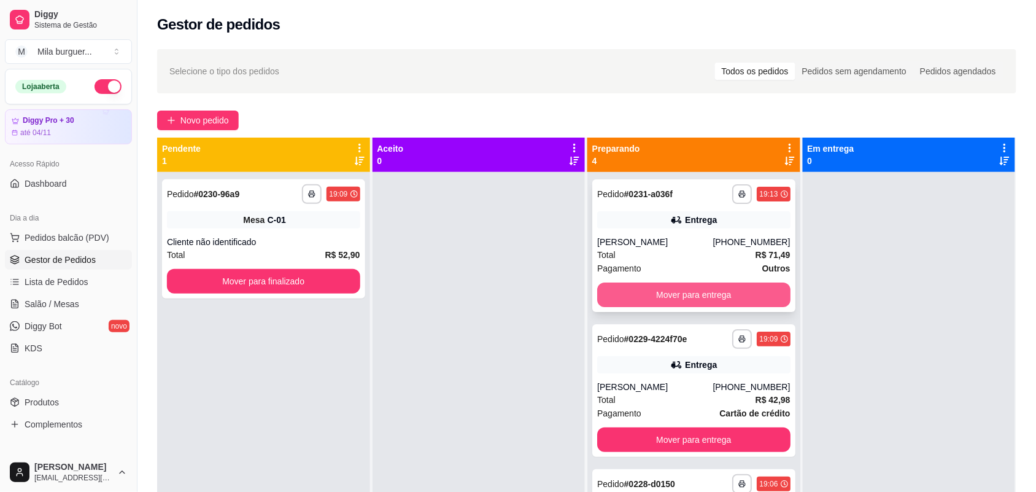
click at [660, 290] on button "Mover para entrega" at bounding box center [693, 294] width 193 height 25
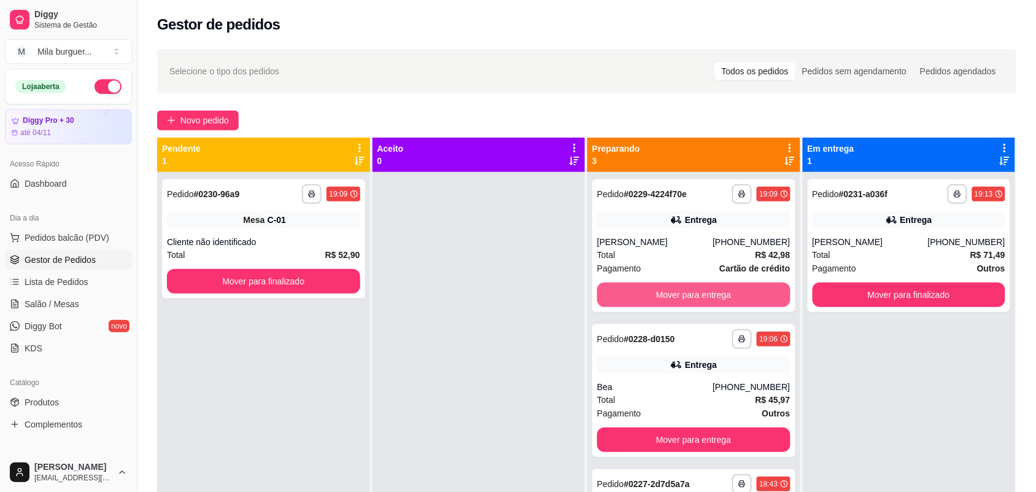
click at [660, 290] on button "Mover para entrega" at bounding box center [693, 294] width 193 height 25
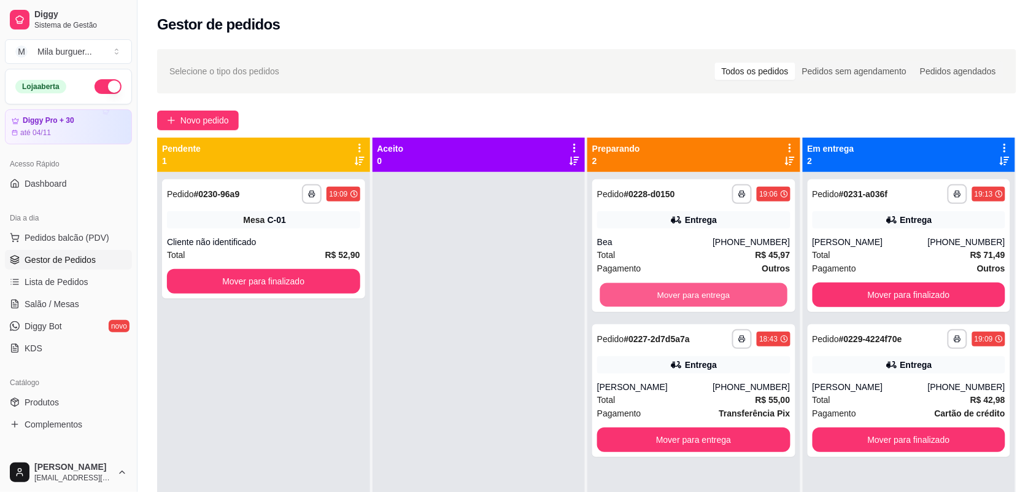
click at [660, 290] on button "Mover para entrega" at bounding box center [693, 295] width 187 height 24
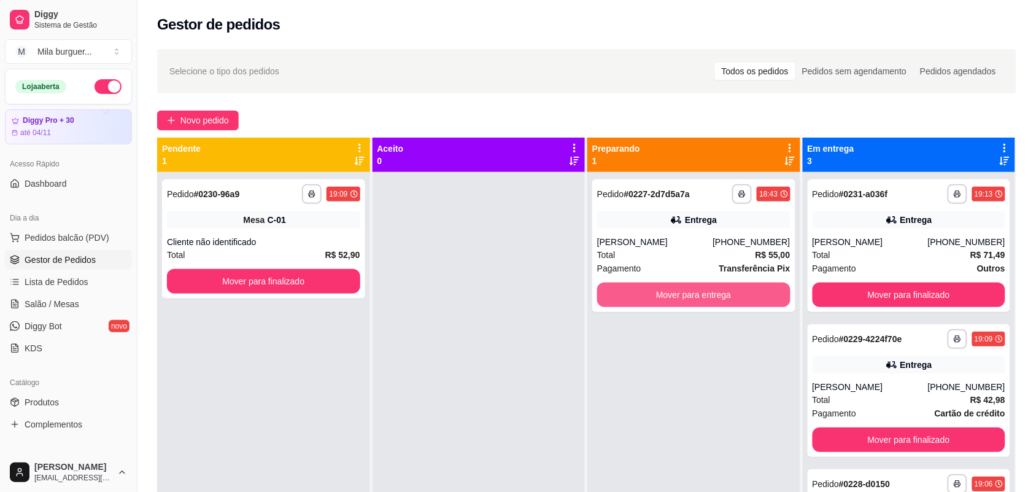
click at [660, 290] on button "Mover para entrega" at bounding box center [693, 294] width 193 height 25
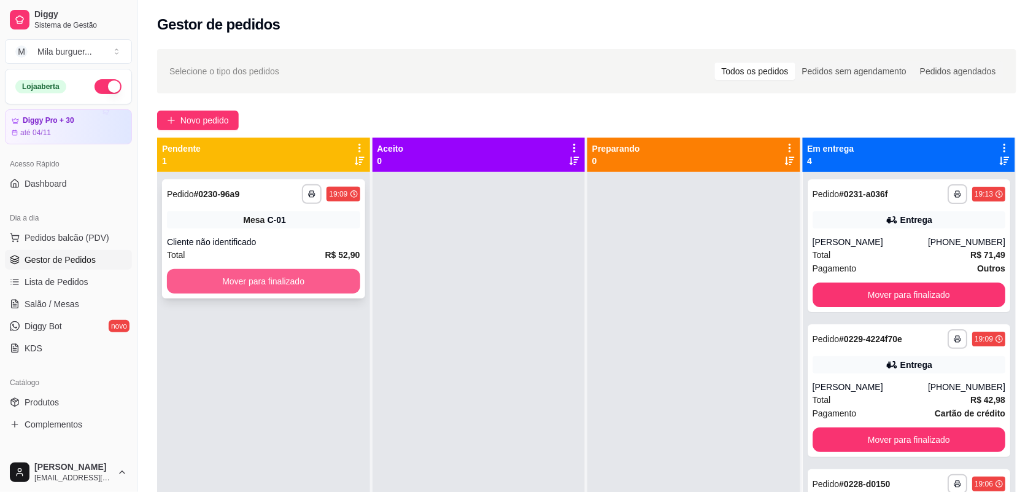
click at [332, 276] on button "Mover para finalizado" at bounding box center [263, 281] width 193 height 25
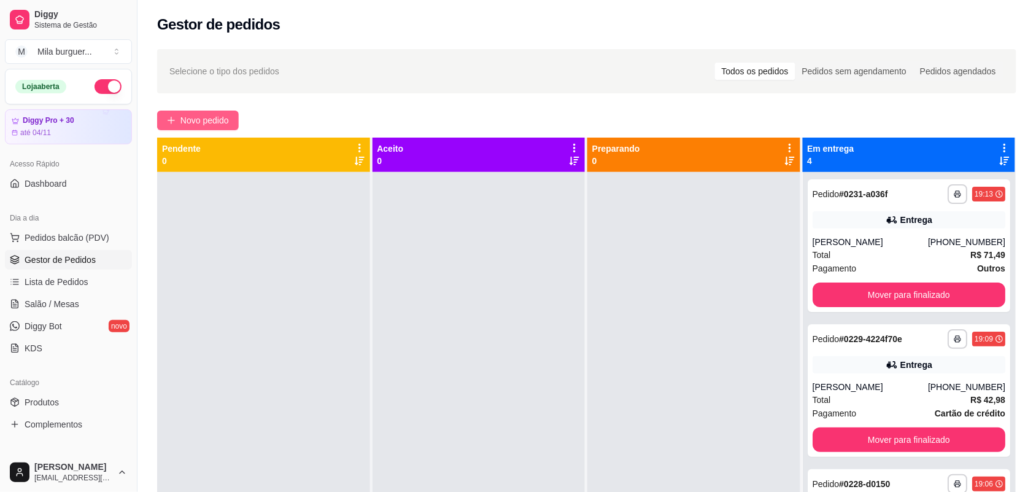
click at [185, 120] on span "Novo pedido" at bounding box center [204, 121] width 48 height 14
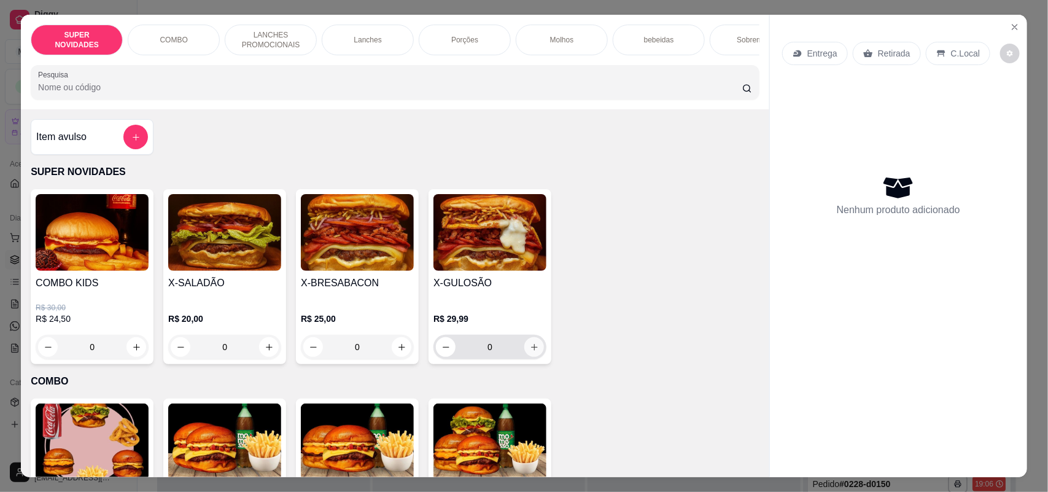
click at [530, 352] on icon "increase-product-quantity" at bounding box center [534, 347] width 9 height 9
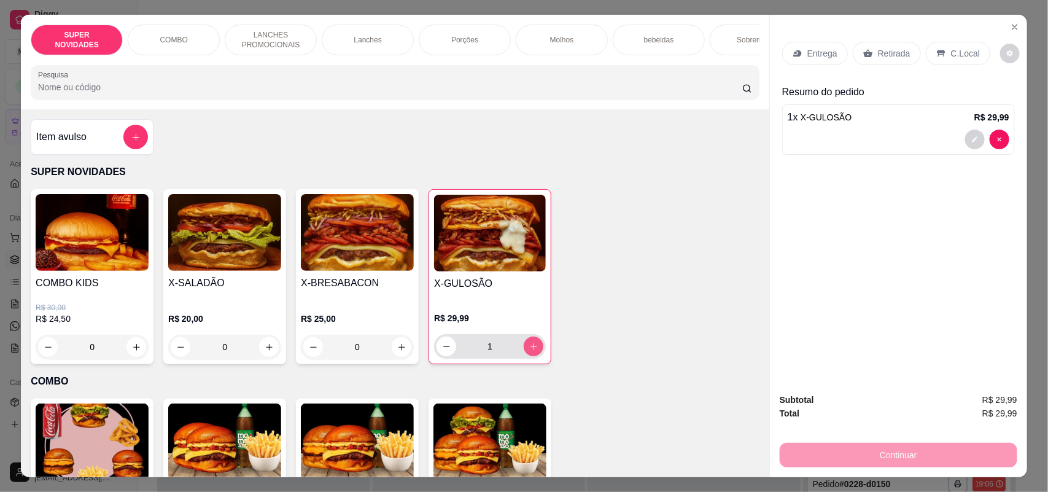
click at [529, 351] on icon "increase-product-quantity" at bounding box center [533, 346] width 9 height 9
type input "2"
click at [821, 52] on p "Entrega" at bounding box center [822, 53] width 30 height 12
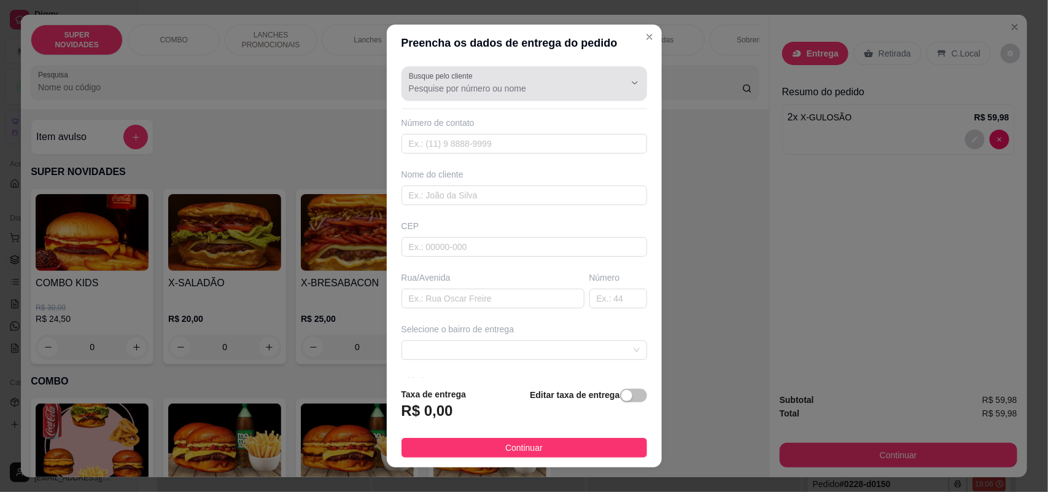
click at [548, 85] on input "Busque pelo cliente" at bounding box center [507, 88] width 196 height 12
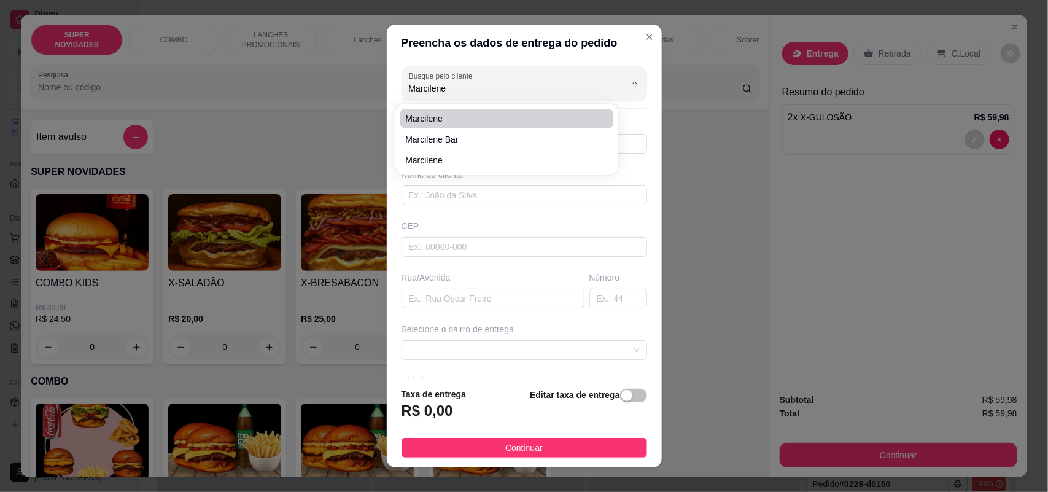
click at [508, 115] on span "Marcilene" at bounding box center [500, 118] width 191 height 12
type input "Marcilene"
type input "15981412338"
type input "Marcilene"
type input "18078647"
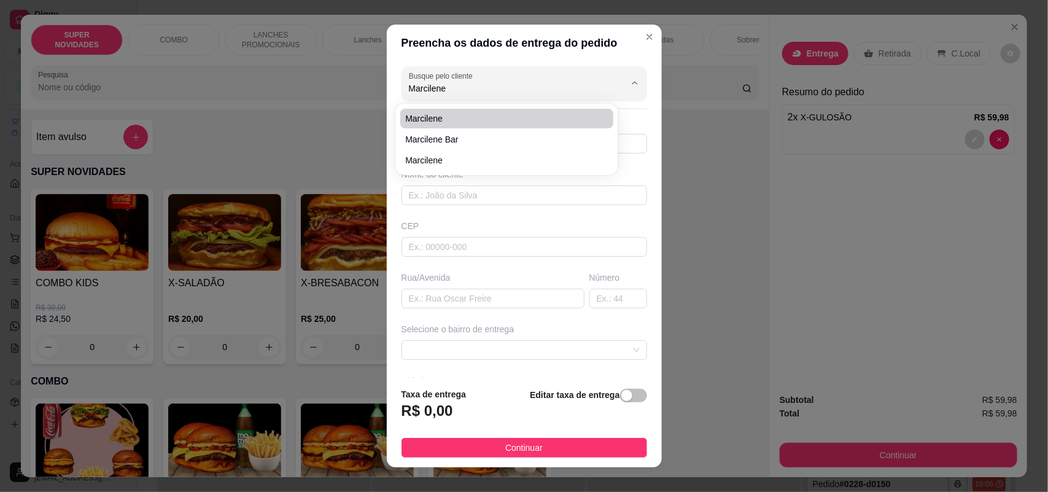
type input "Rua [PERSON_NAME]"
type input "102"
type input "SOROCABA"
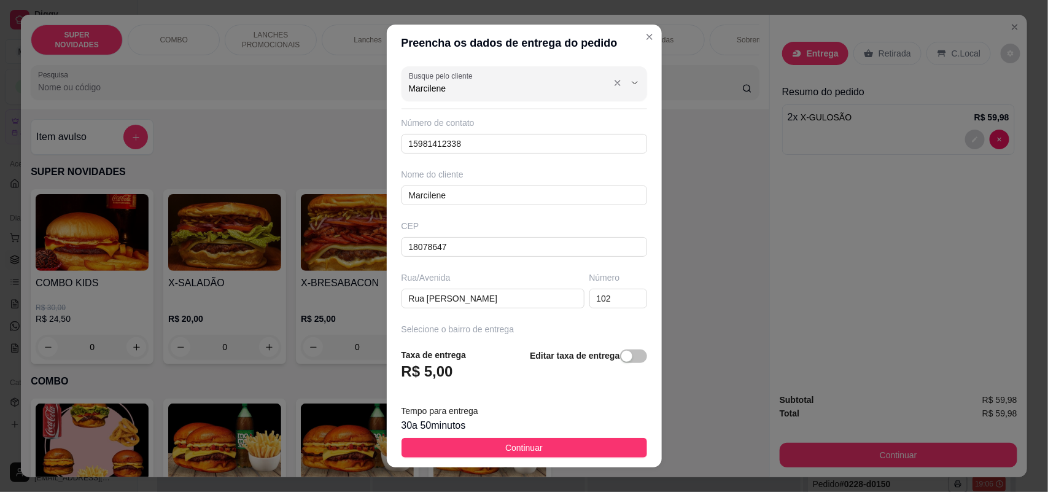
type input "Marcilene"
click at [625, 78] on button "Show suggestions" at bounding box center [634, 83] width 19 height 19
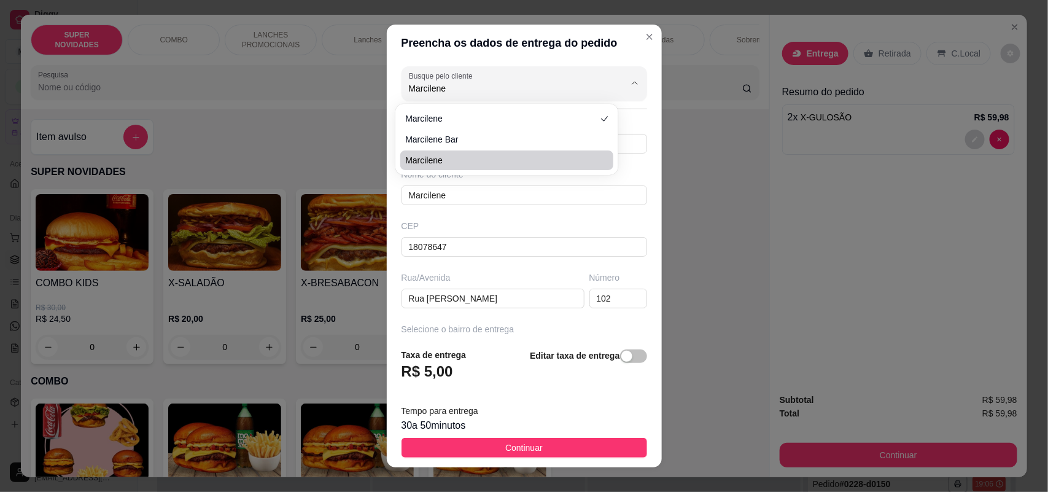
click at [508, 160] on span "Marcilene" at bounding box center [500, 160] width 191 height 12
type input "15981751184"
type input "[STREET_ADDRESS][PERSON_NAME]"
type input "380"
type input "Casa"
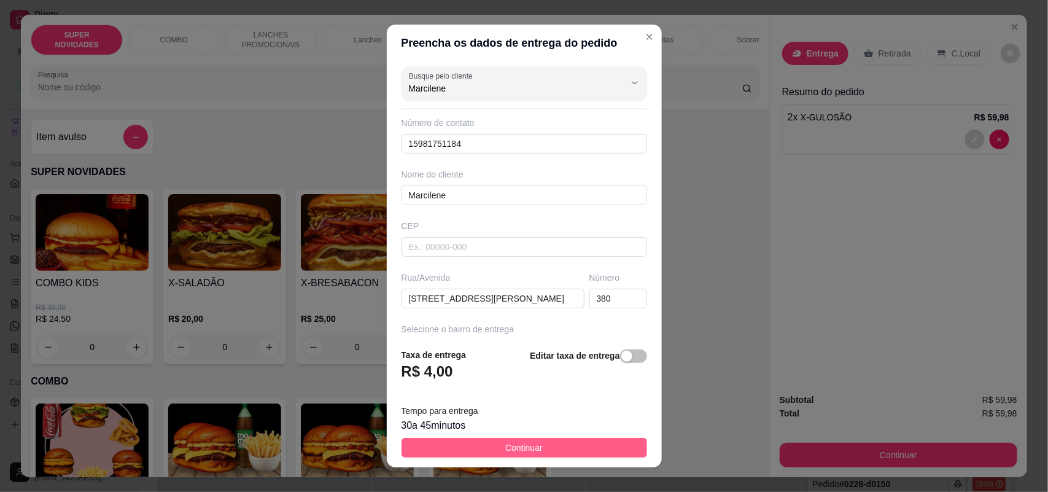
click at [533, 447] on button "Continuar" at bounding box center [524, 448] width 246 height 20
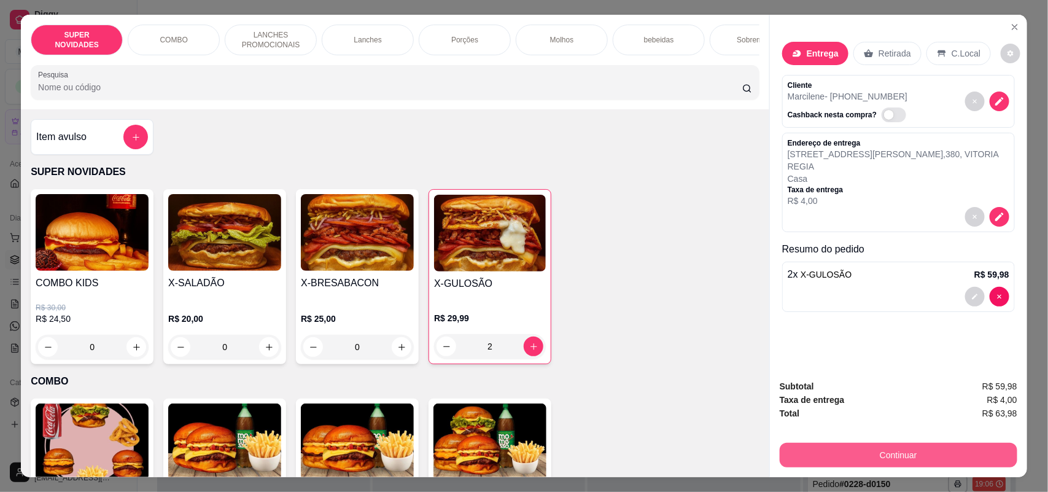
click at [842, 444] on button "Continuar" at bounding box center [899, 455] width 238 height 25
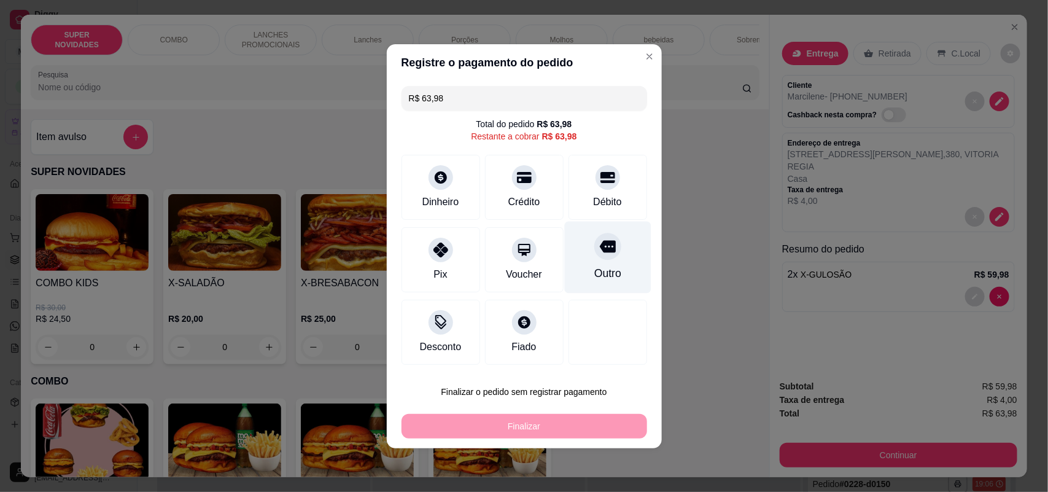
click at [621, 234] on div "Outro" at bounding box center [607, 257] width 87 height 72
type input "R$ 0,00"
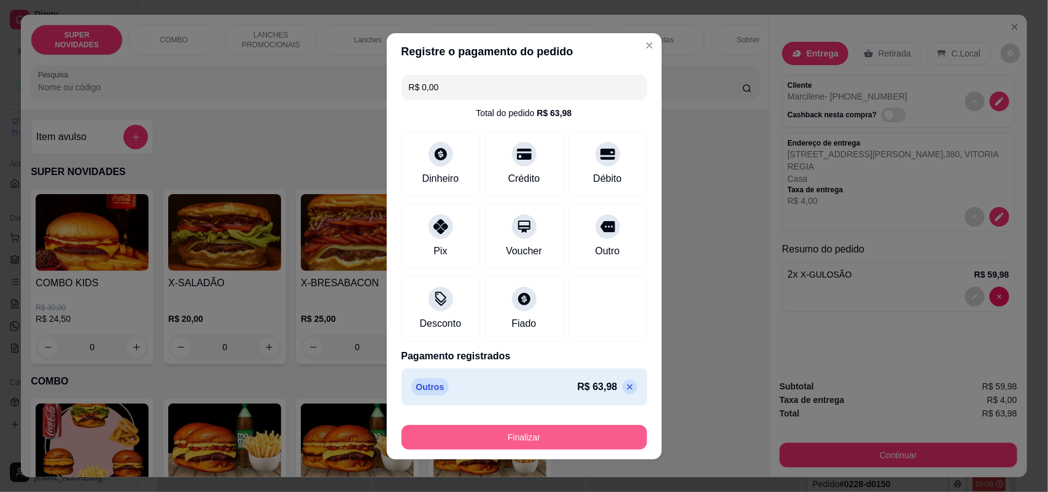
click at [591, 428] on button "Finalizar" at bounding box center [524, 437] width 246 height 25
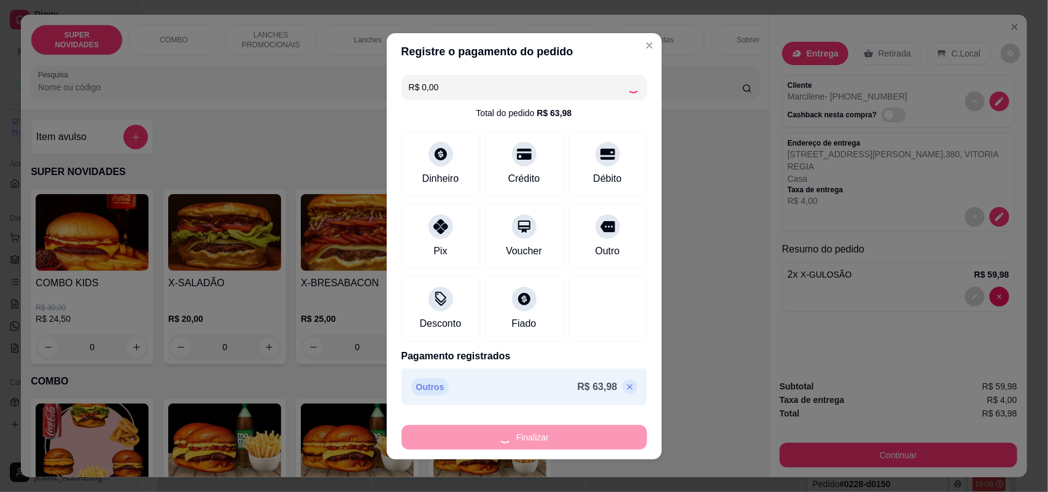
type input "0"
type input "-R$ 63,98"
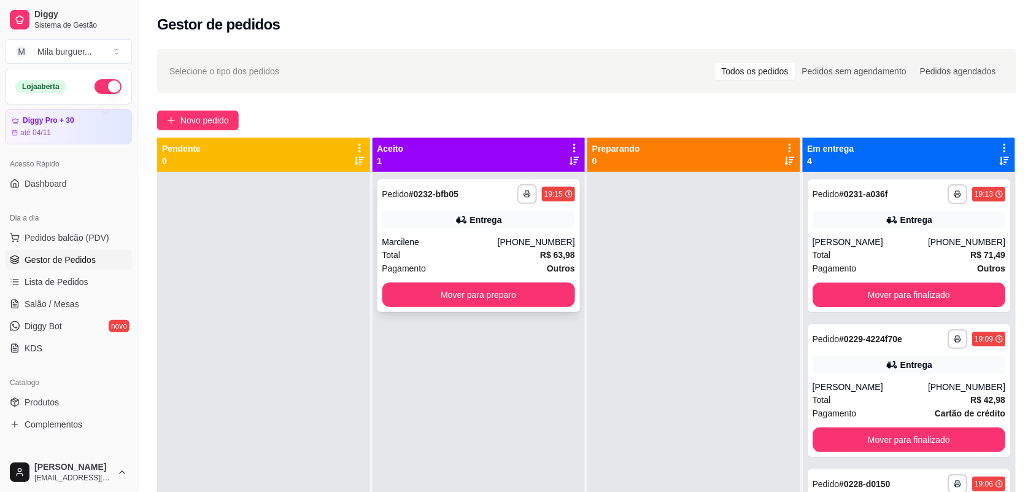
click at [440, 228] on div "Entrega" at bounding box center [478, 219] width 193 height 17
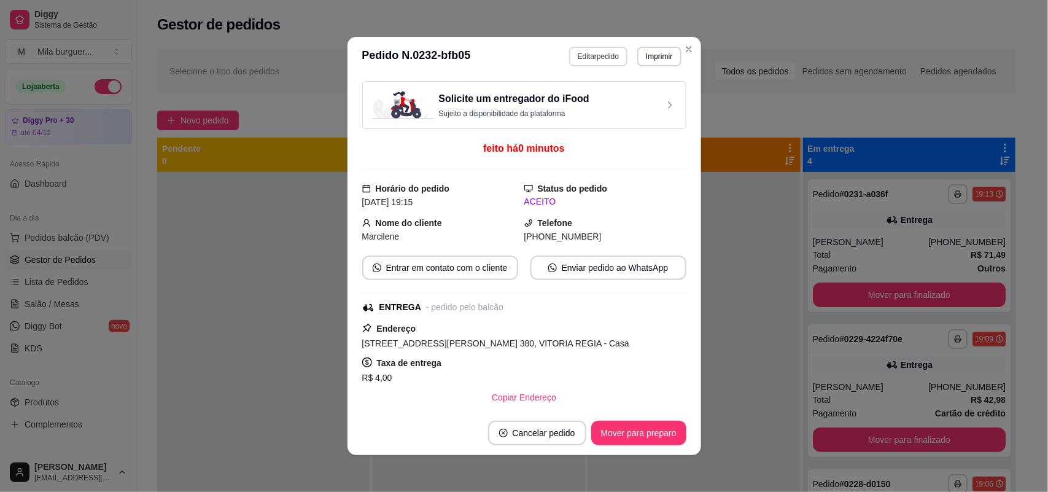
click at [603, 53] on button "Editar pedido" at bounding box center [598, 57] width 58 height 20
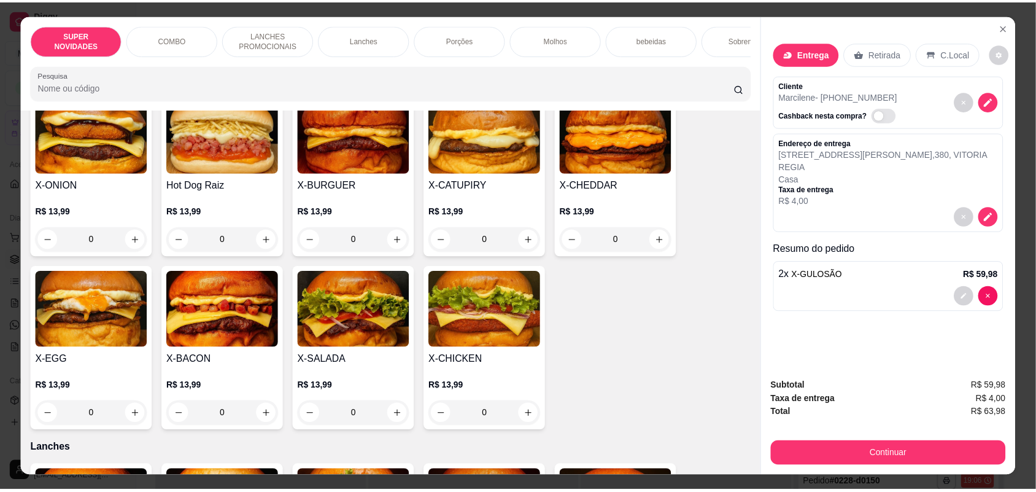
scroll to position [537, 0]
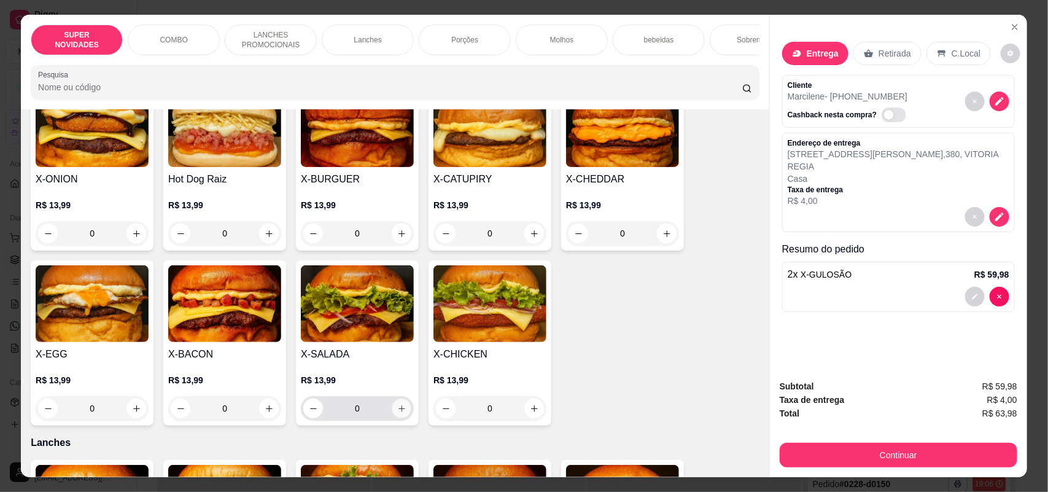
click at [397, 413] on icon "increase-product-quantity" at bounding box center [401, 408] width 9 height 9
type input "1"
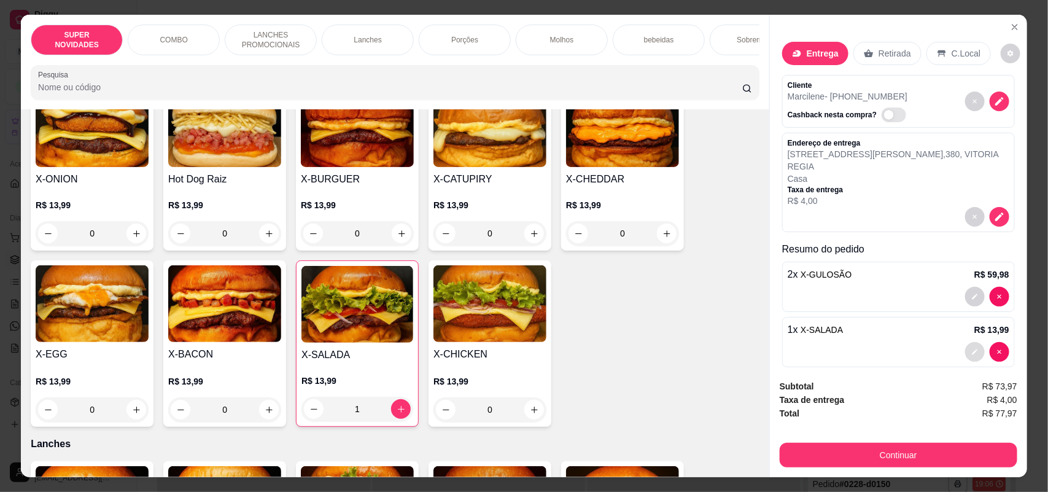
click at [965, 349] on button "decrease-product-quantity" at bounding box center [975, 352] width 20 height 20
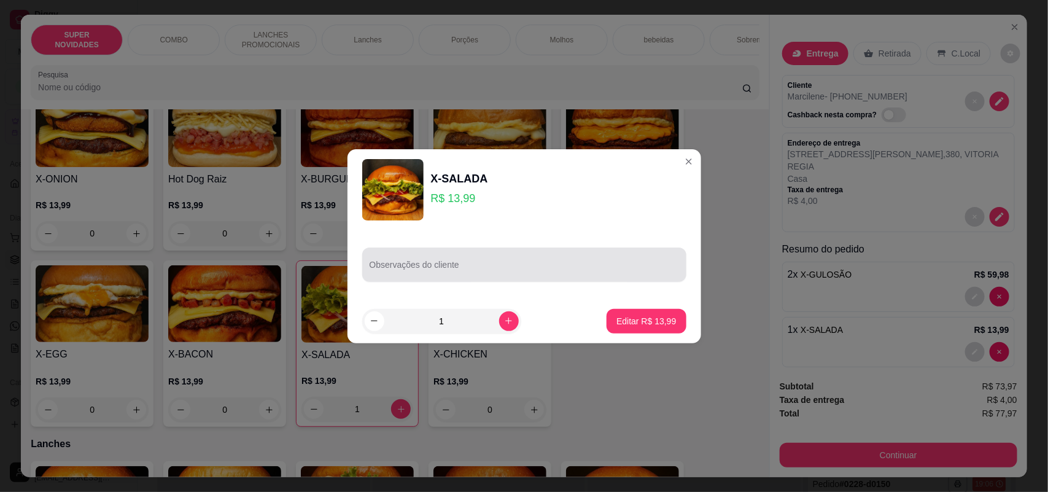
click at [568, 263] on input "Observações do cliente" at bounding box center [524, 269] width 309 height 12
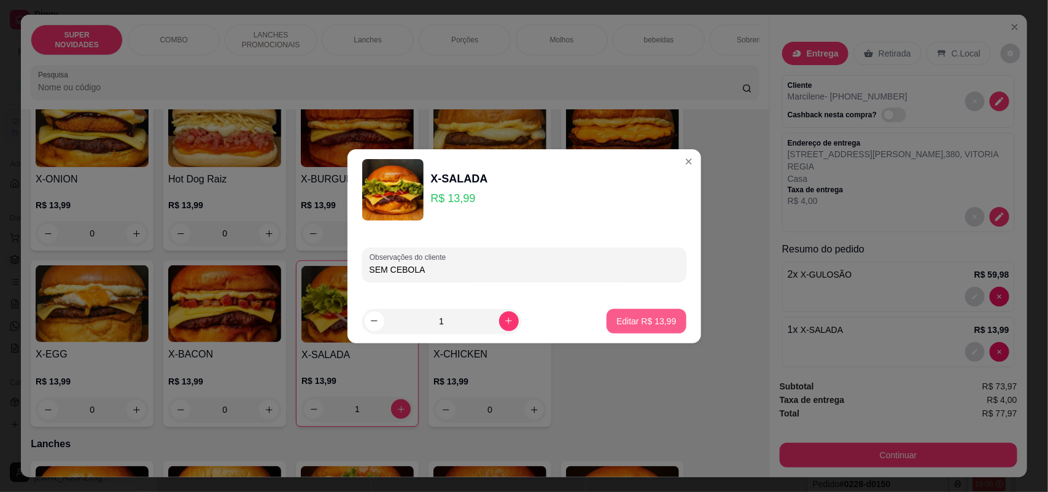
type input "SEM CEBOLA"
click at [664, 324] on p "Editar R$ 13,99" at bounding box center [646, 321] width 60 height 12
type input "0"
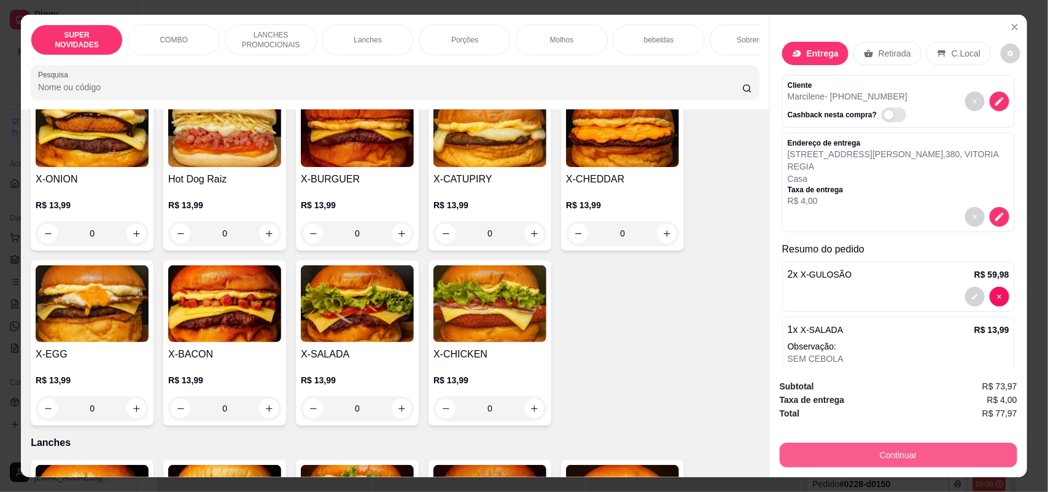
click at [903, 444] on button "Continuar" at bounding box center [899, 455] width 238 height 25
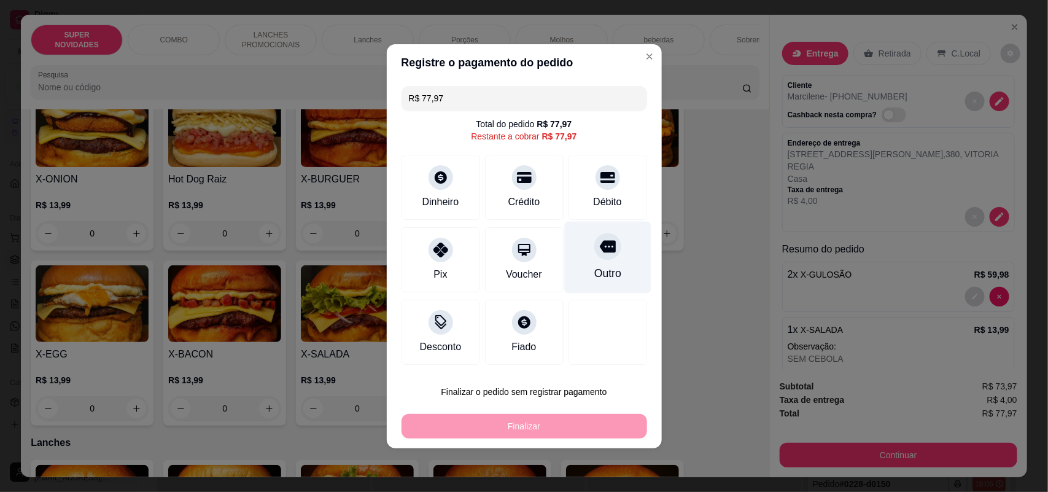
click at [573, 232] on div "Outro" at bounding box center [607, 257] width 87 height 72
type input "R$ 0,00"
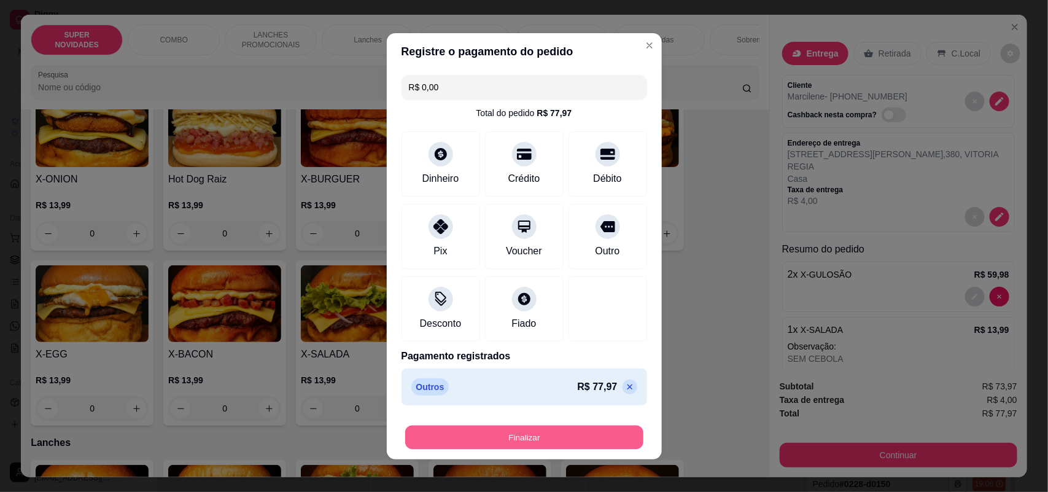
click at [548, 433] on button "Finalizar" at bounding box center [524, 437] width 238 height 24
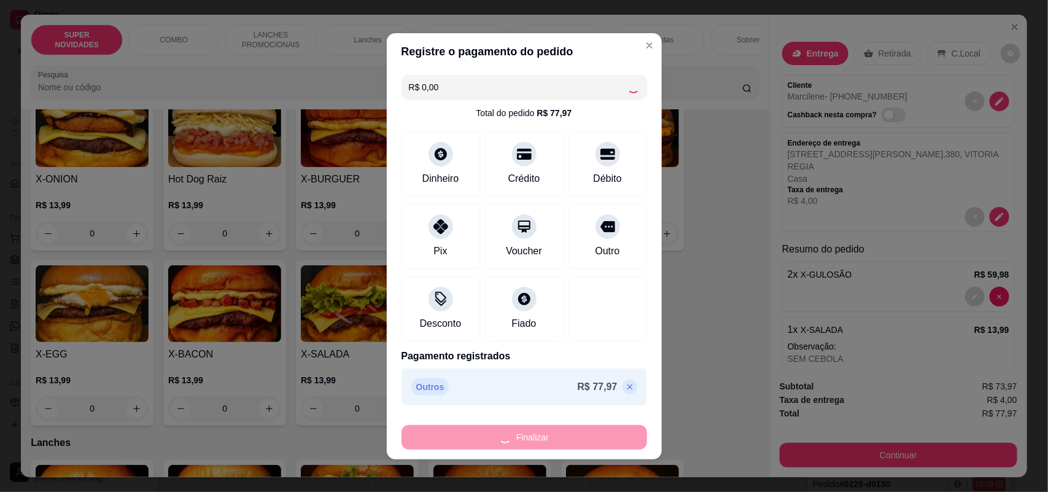
type input "0"
type input "-R$ 77,97"
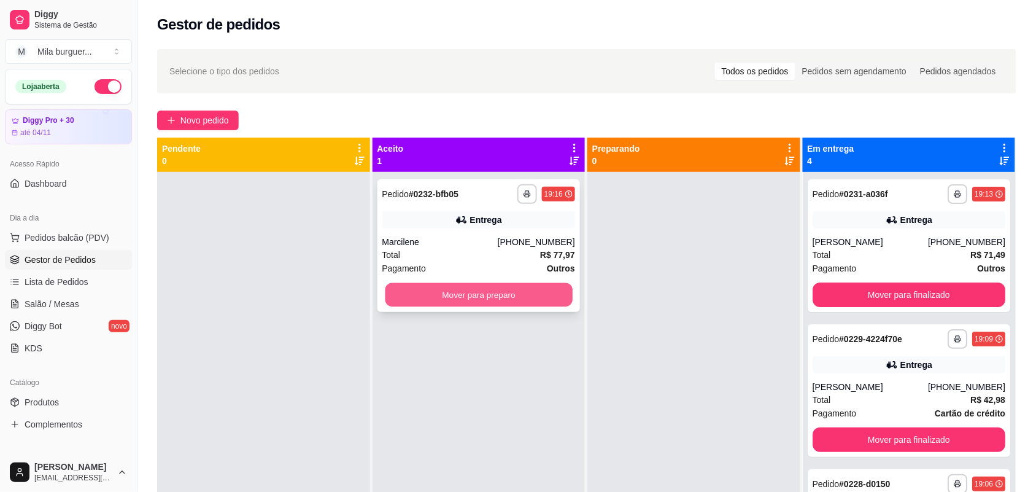
click at [506, 289] on button "Mover para preparo" at bounding box center [478, 295] width 187 height 24
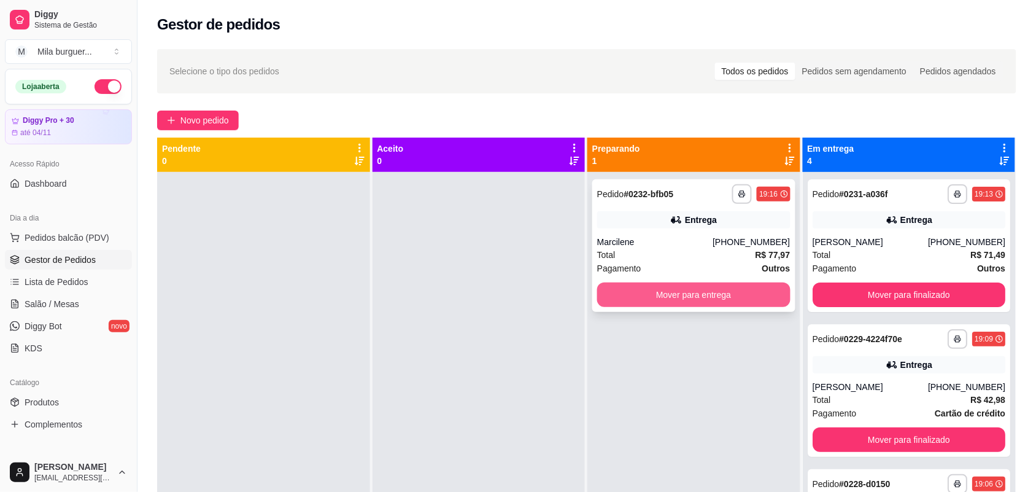
click at [603, 292] on button "Mover para entrega" at bounding box center [693, 294] width 193 height 25
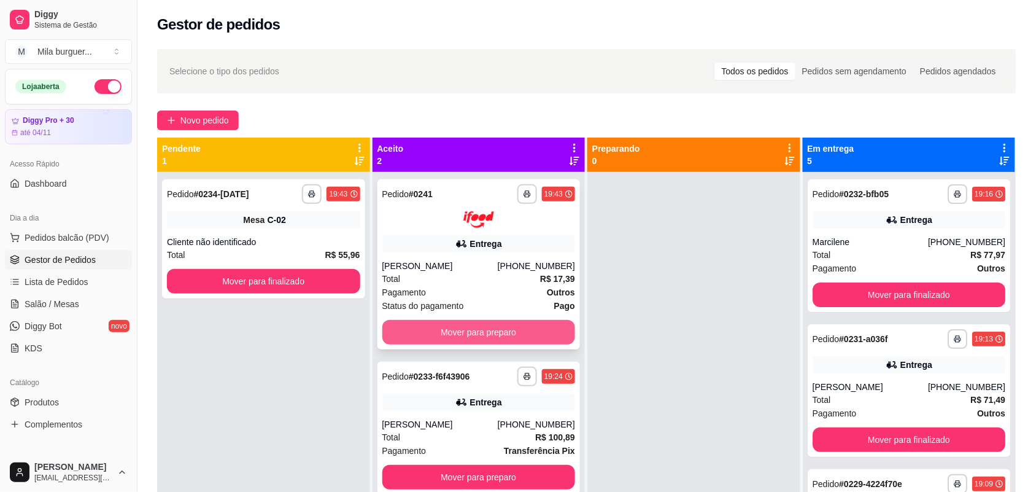
click at [447, 333] on button "Mover para preparo" at bounding box center [478, 332] width 193 height 25
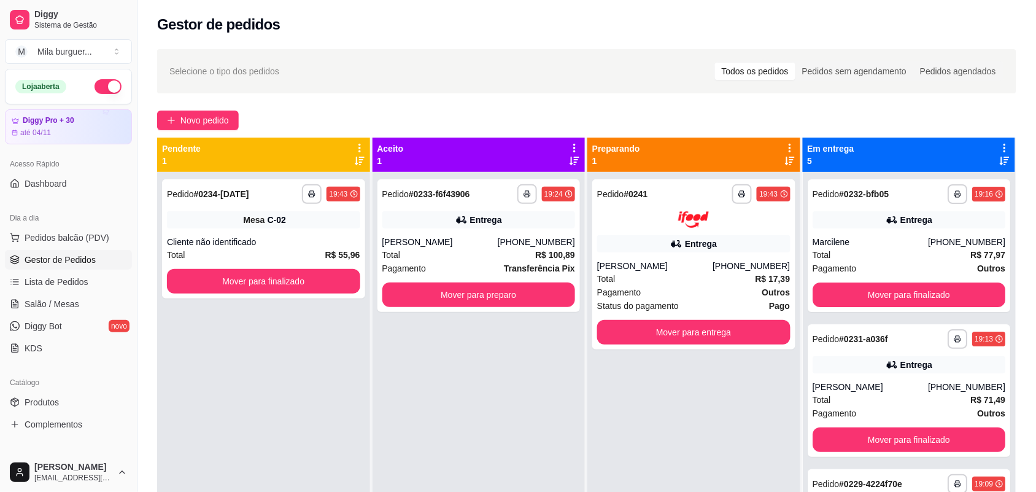
click at [447, 333] on div "**********" at bounding box center [479, 418] width 213 height 492
click at [461, 292] on button "Mover para preparo" at bounding box center [478, 295] width 187 height 24
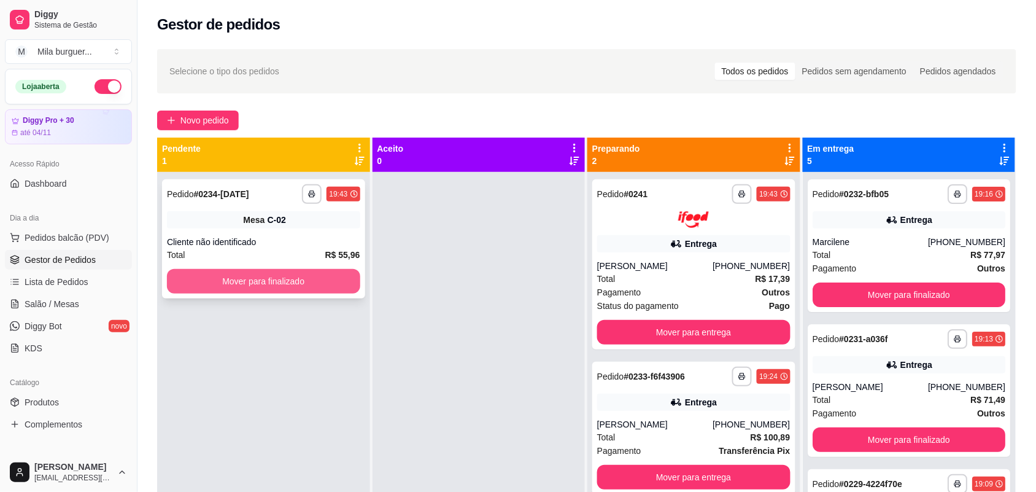
click at [231, 273] on button "Mover para finalizado" at bounding box center [263, 281] width 193 height 25
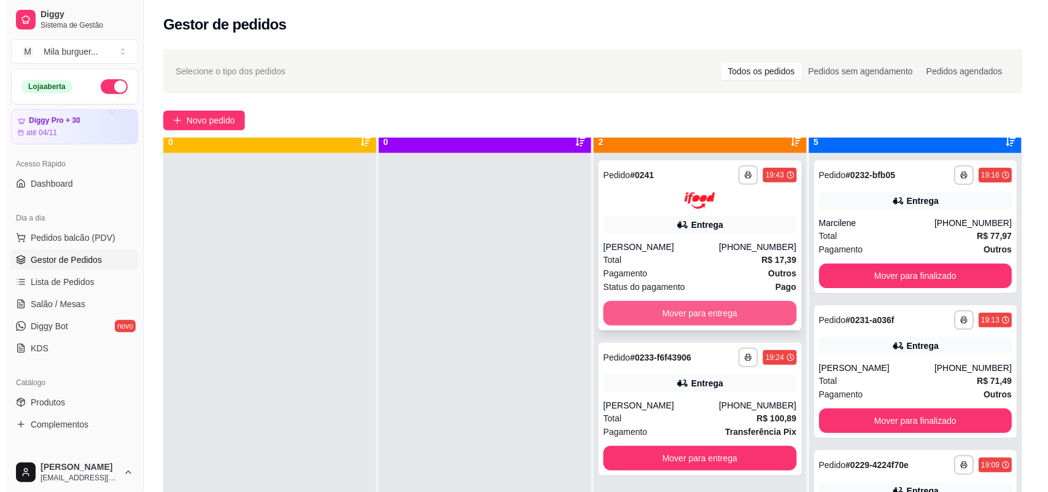
scroll to position [34, 0]
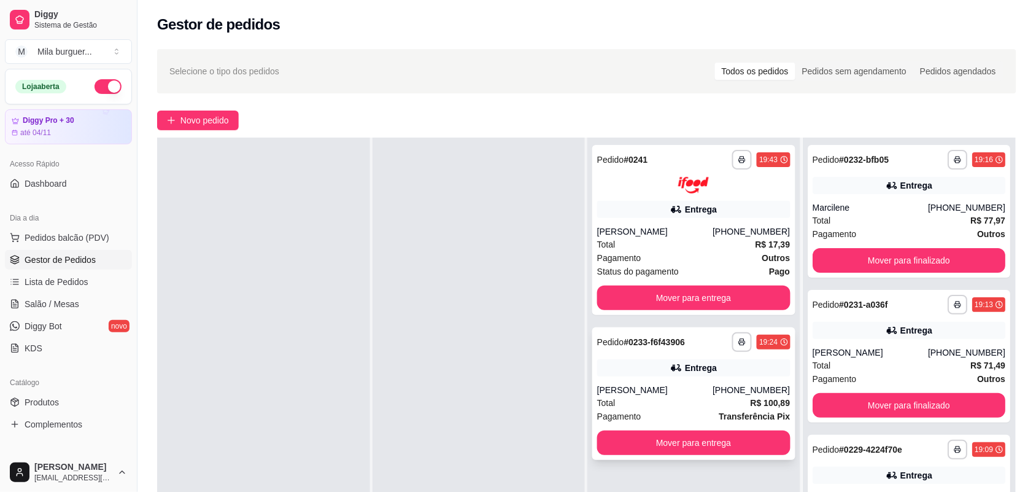
click at [653, 381] on div "**********" at bounding box center [693, 393] width 203 height 133
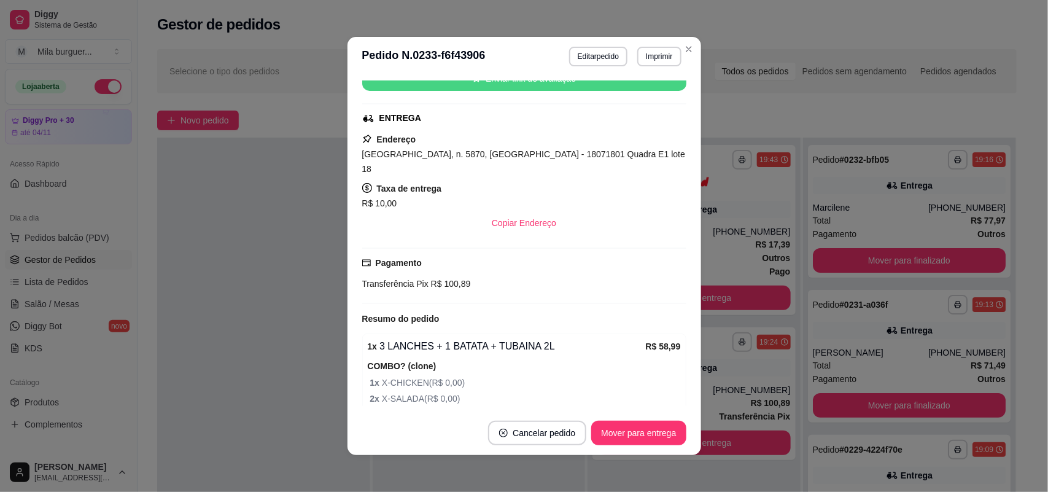
scroll to position [230, 0]
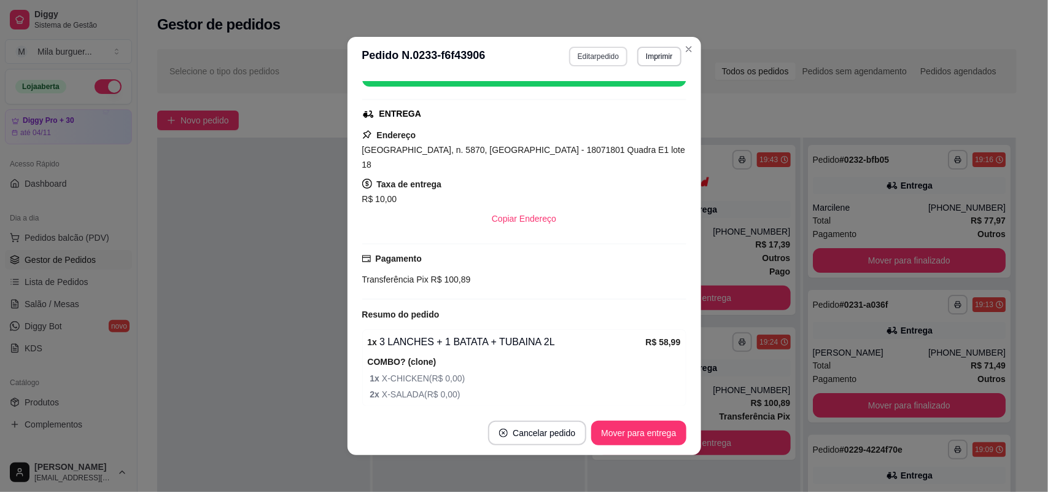
click at [602, 57] on button "Editar pedido" at bounding box center [598, 57] width 58 height 20
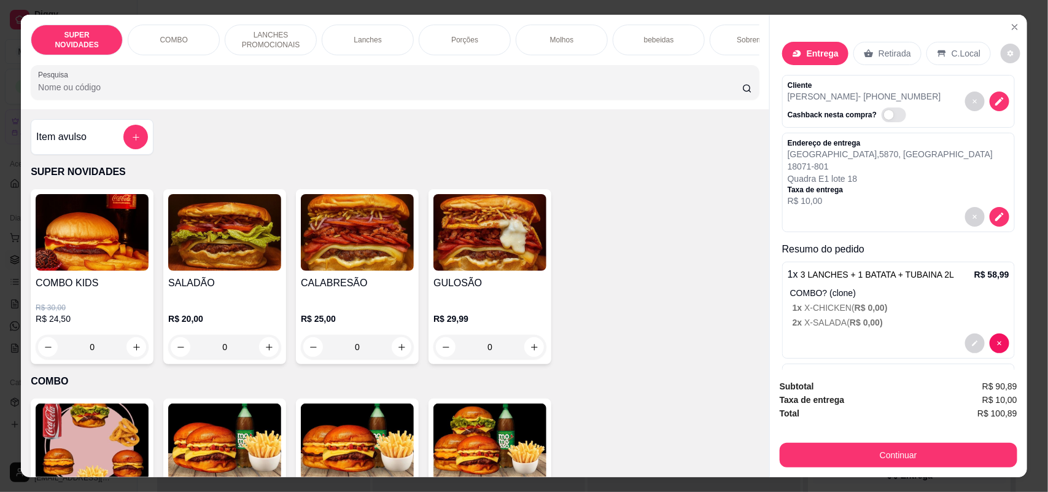
click at [451, 37] on p "Porções" at bounding box center [464, 40] width 27 height 10
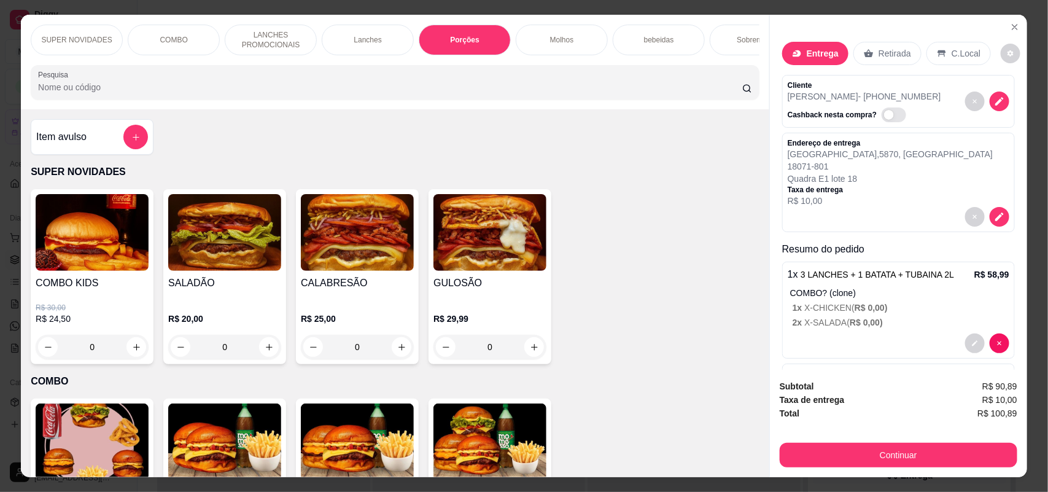
scroll to position [25, 0]
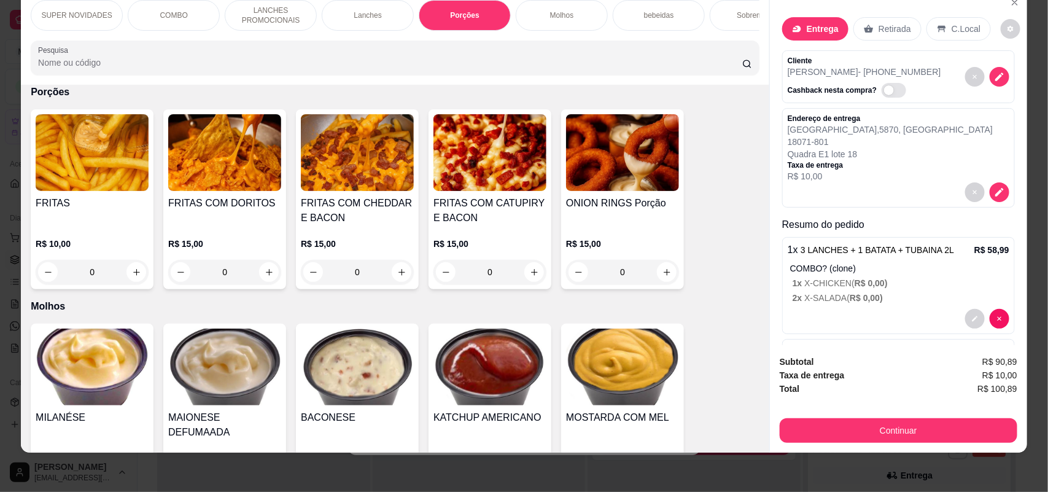
click at [130, 284] on div "0" at bounding box center [92, 272] width 113 height 25
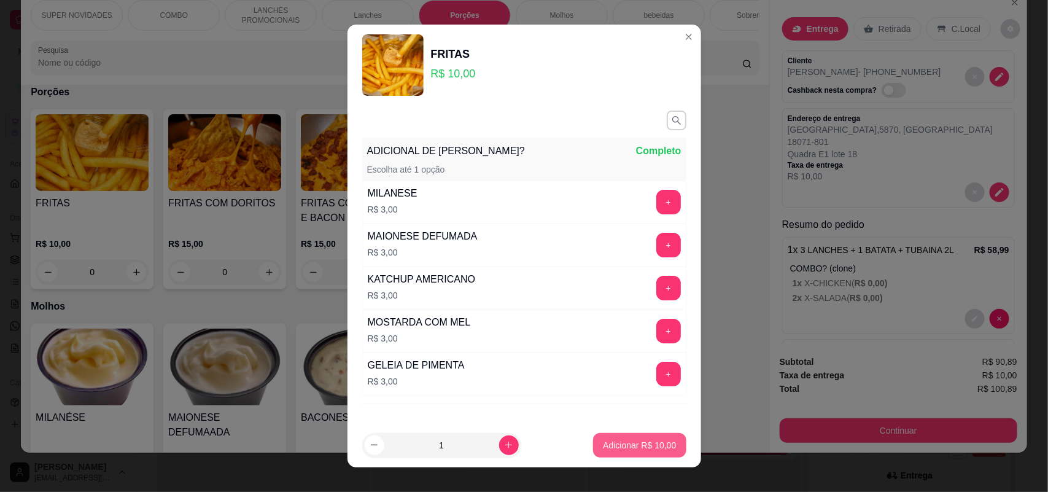
click at [605, 444] on p "Adicionar R$ 10,00" at bounding box center [639, 445] width 73 height 12
type input "1"
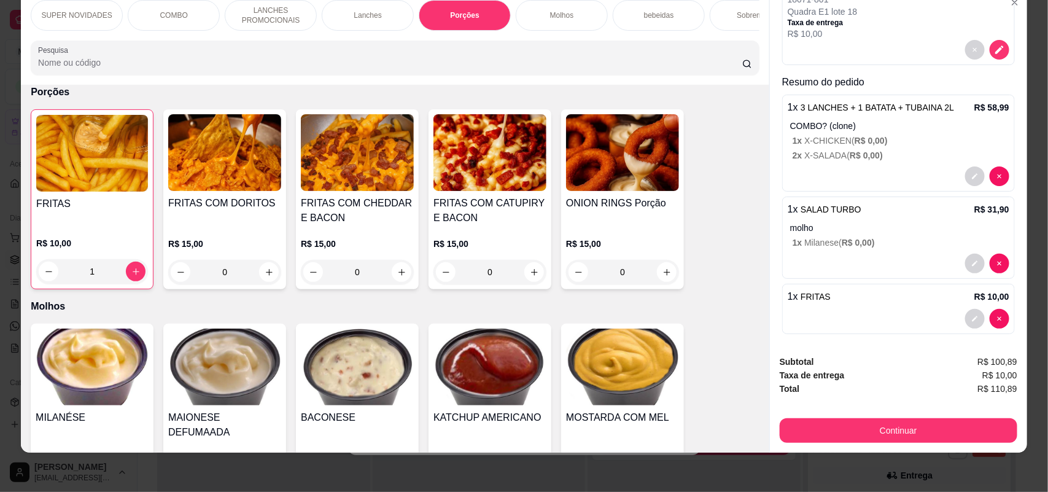
scroll to position [149, 0]
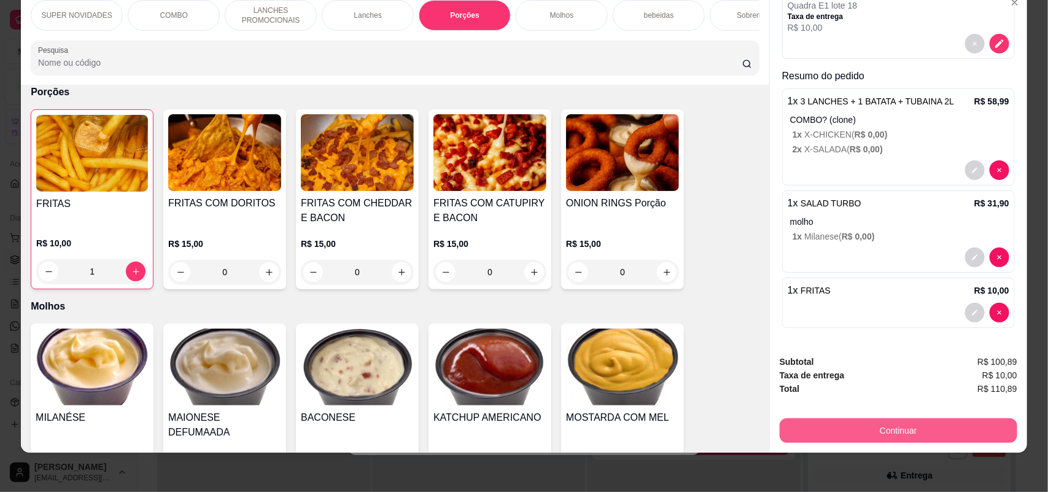
click at [857, 432] on button "Continuar" at bounding box center [899, 430] width 238 height 25
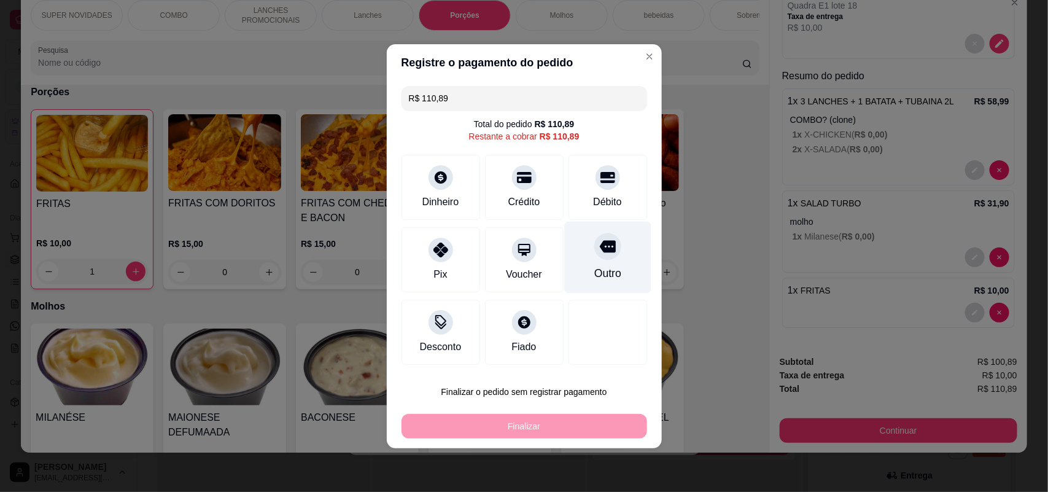
click at [597, 273] on div "Outro" at bounding box center [607, 273] width 27 height 16
type input "R$ 0,00"
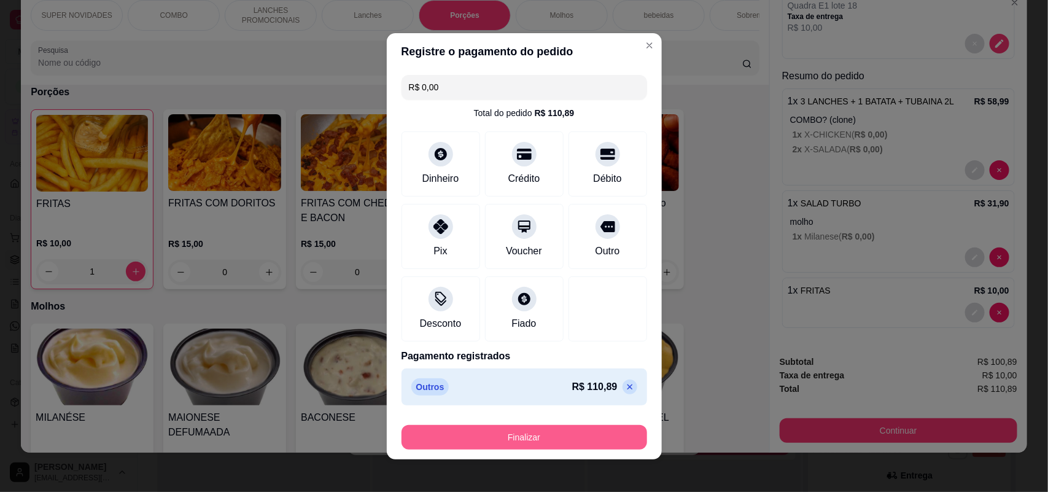
click at [550, 438] on button "Finalizar" at bounding box center [524, 437] width 246 height 25
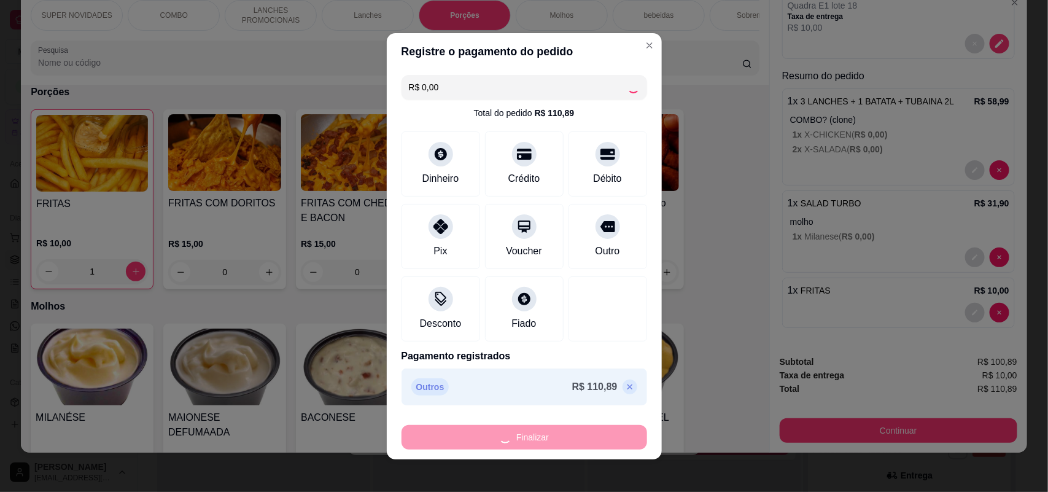
type input "0"
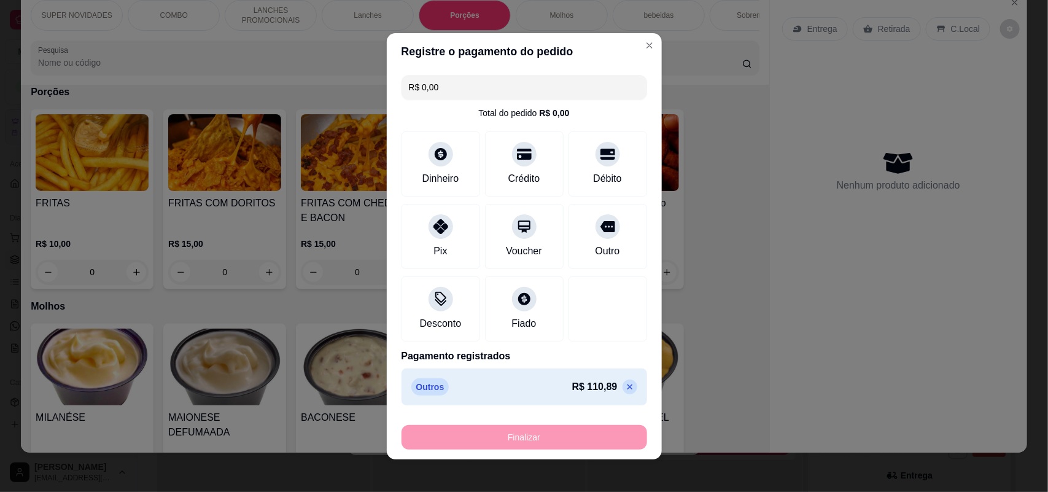
type input "-R$ 110,89"
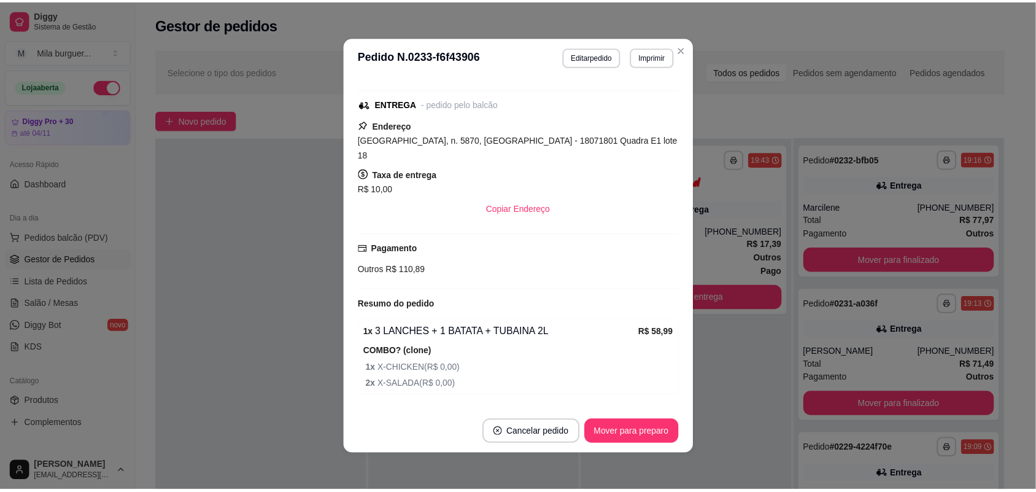
scroll to position [220, 0]
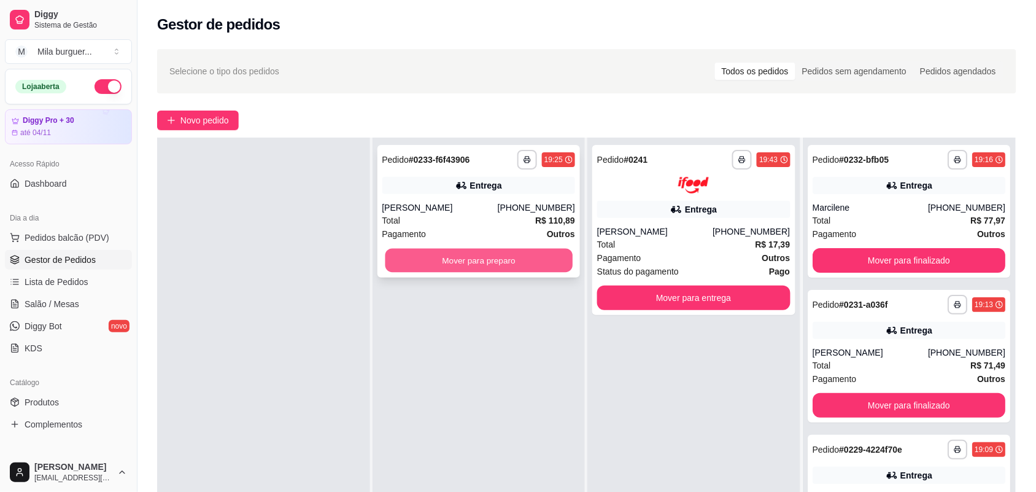
click at [508, 268] on button "Mover para preparo" at bounding box center [478, 261] width 187 height 24
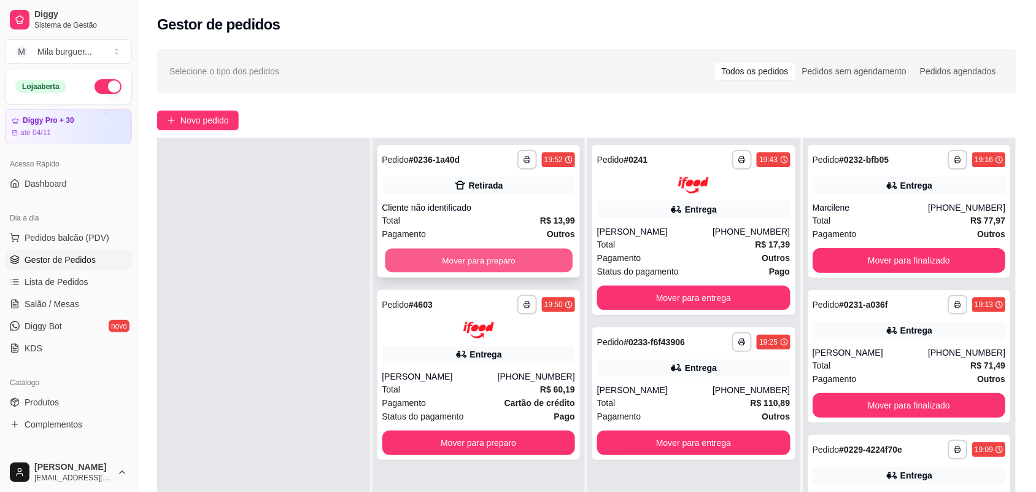
click at [495, 259] on button "Mover para preparo" at bounding box center [478, 261] width 187 height 24
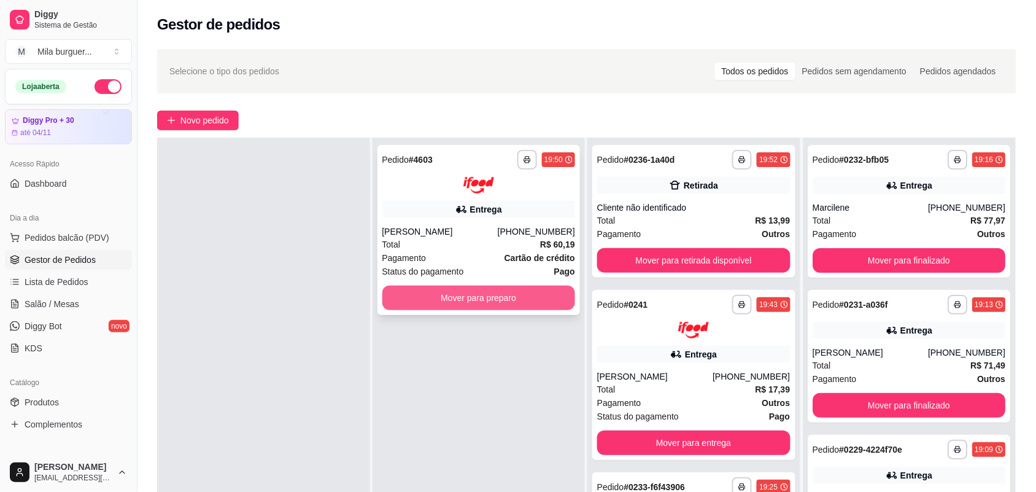
click at [495, 290] on button "Mover para preparo" at bounding box center [478, 297] width 193 height 25
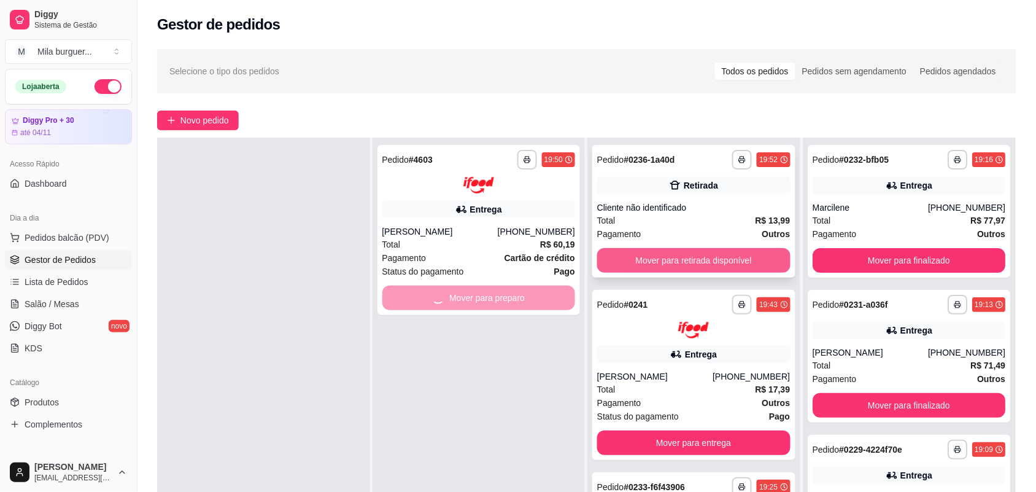
click at [603, 255] on button "Mover para retirada disponível" at bounding box center [693, 260] width 193 height 25
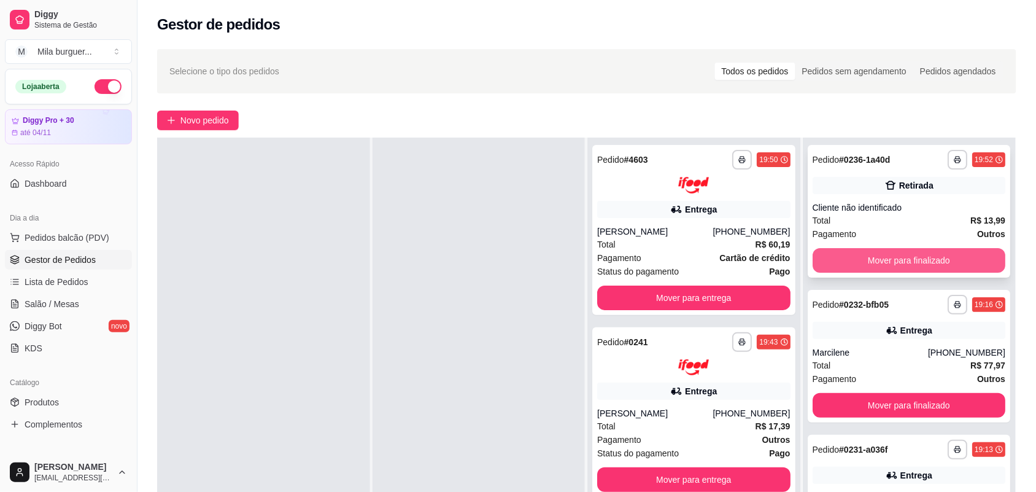
click at [851, 267] on button "Mover para finalizado" at bounding box center [909, 260] width 193 height 25
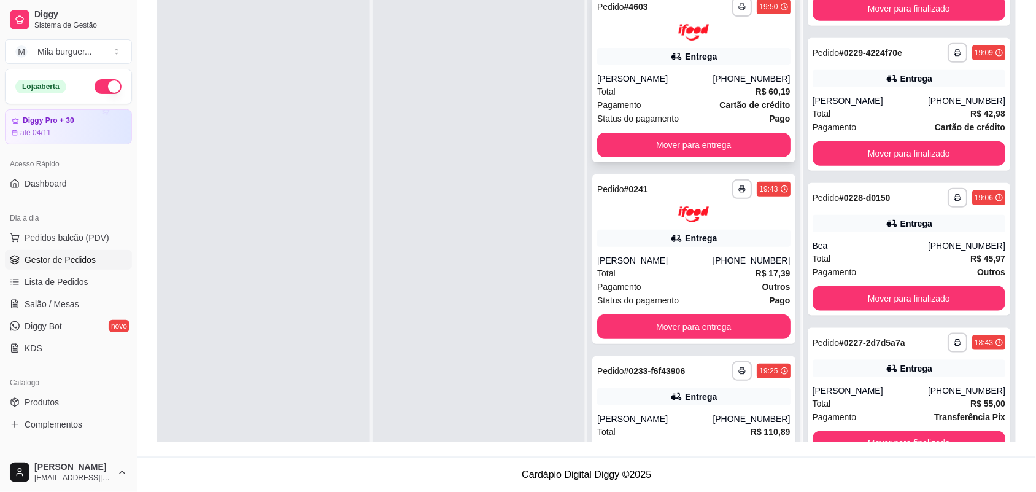
scroll to position [0, 0]
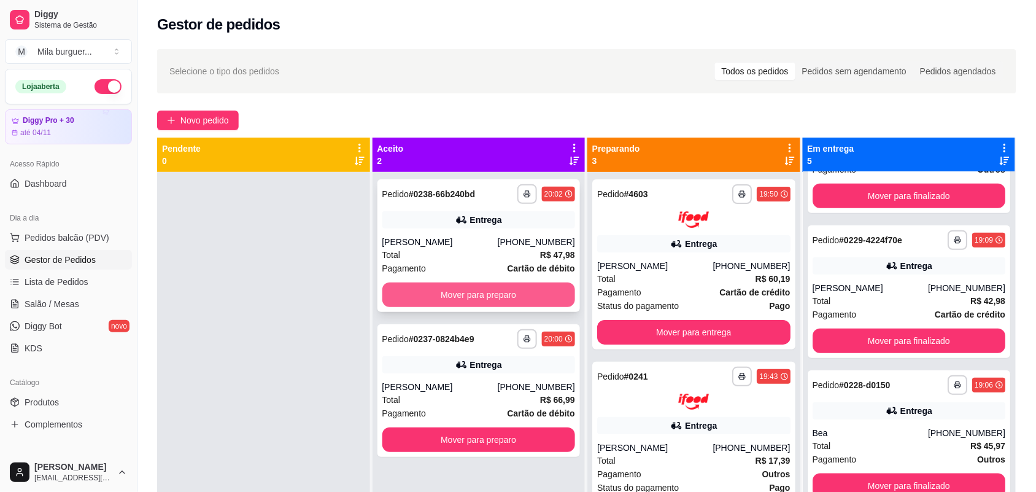
click at [409, 292] on button "Mover para preparo" at bounding box center [478, 294] width 193 height 25
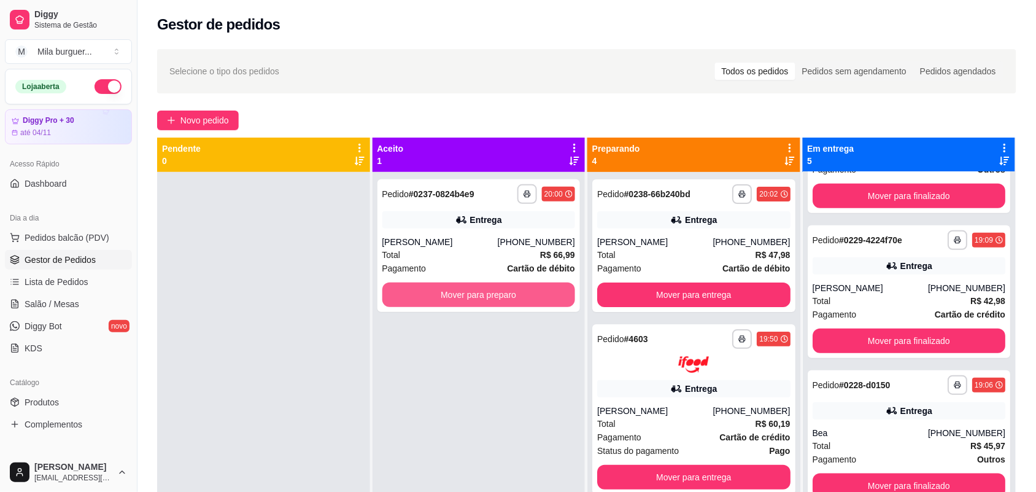
click at [409, 292] on button "Mover para preparo" at bounding box center [478, 294] width 193 height 25
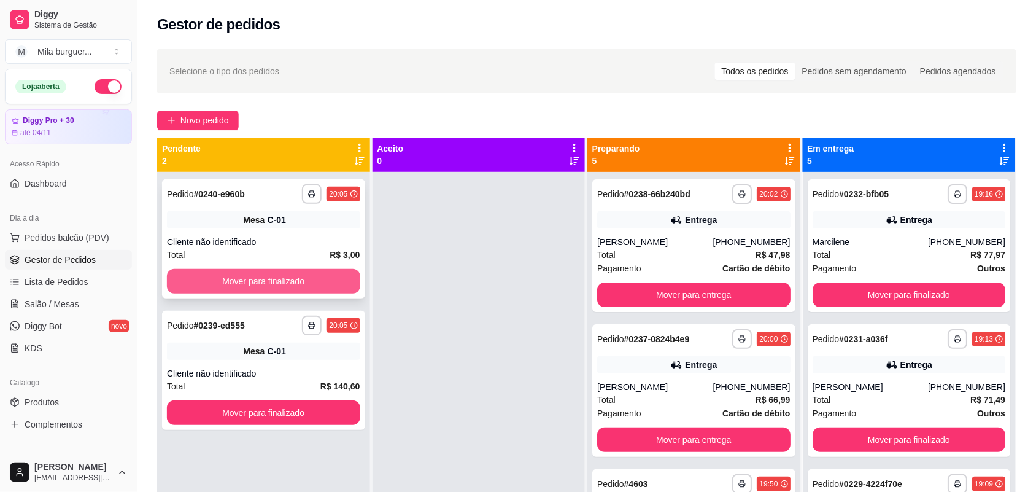
click at [323, 283] on button "Mover para finalizado" at bounding box center [263, 281] width 193 height 25
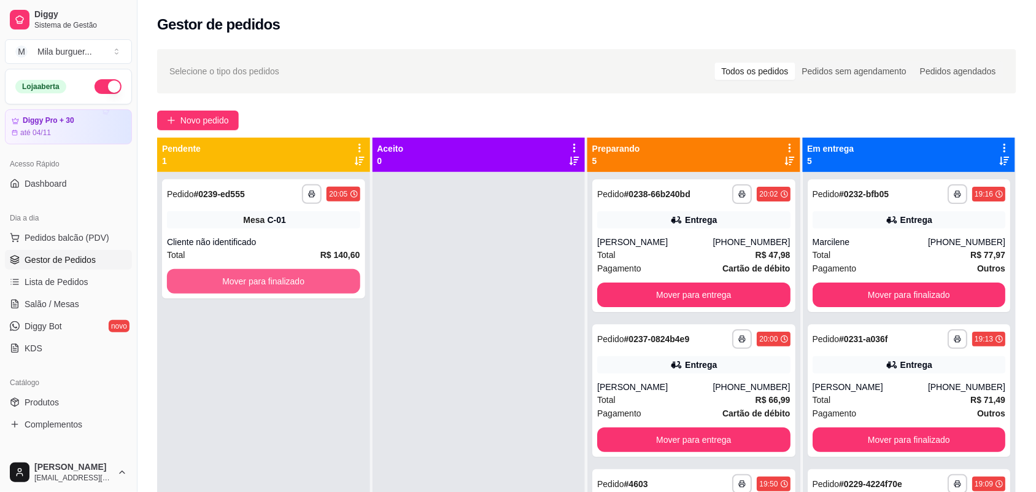
click at [323, 283] on button "Mover para finalizado" at bounding box center [263, 281] width 193 height 25
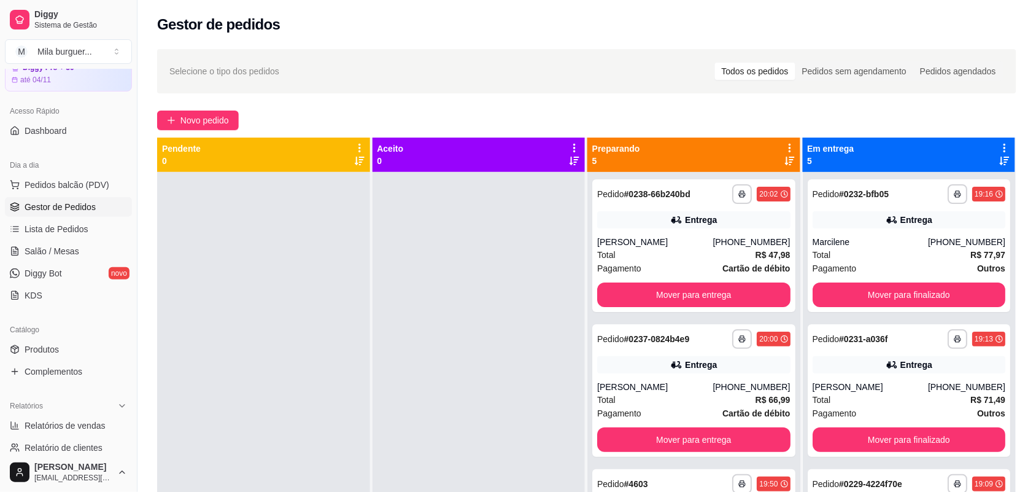
scroll to position [77, 0]
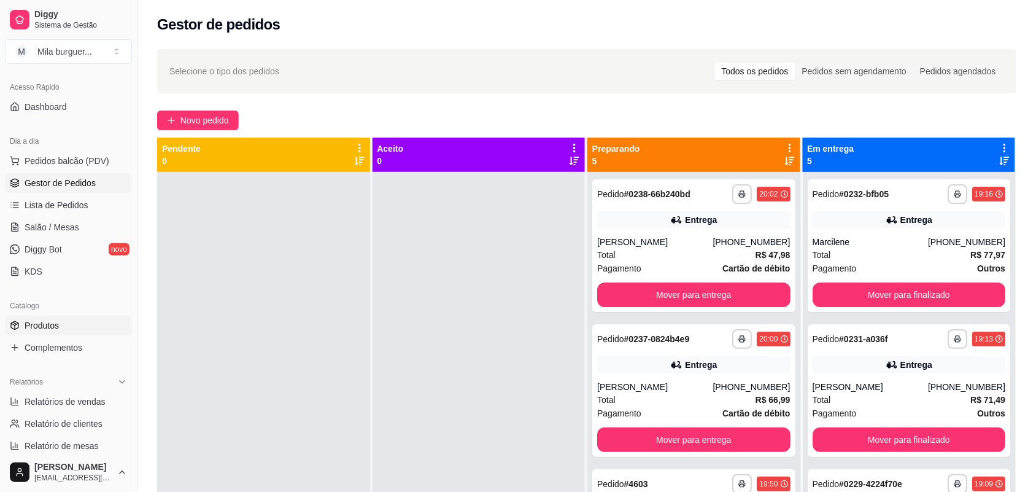
click at [85, 326] on link "Produtos" at bounding box center [68, 326] width 127 height 20
